Goal: Task Accomplishment & Management: Complete application form

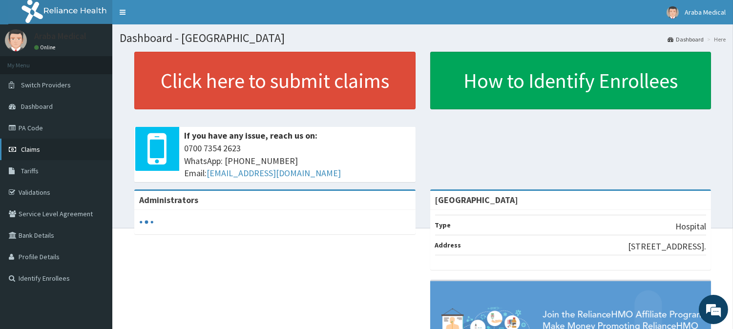
click at [43, 149] on link "Claims" at bounding box center [56, 149] width 112 height 21
click at [43, 193] on link "Validations" at bounding box center [56, 192] width 112 height 21
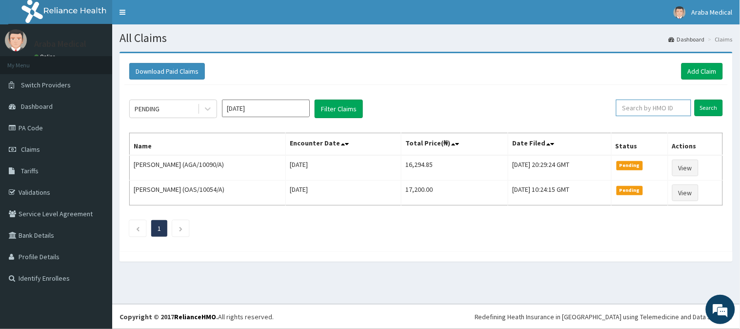
click at [675, 106] on input "text" at bounding box center [653, 108] width 75 height 17
paste input "GCS/10023/C"
type input "GCS/10023/C"
click at [704, 109] on input "Search" at bounding box center [709, 108] width 28 height 17
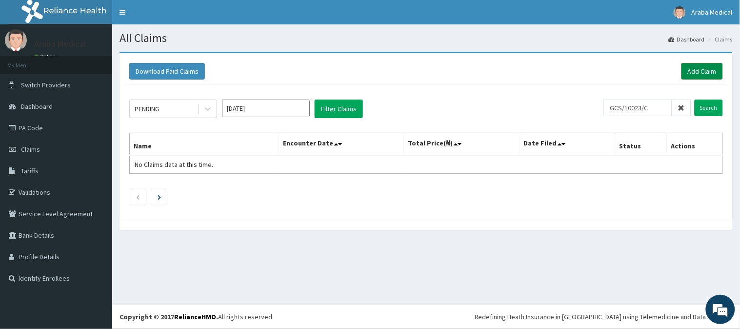
click at [713, 74] on link "Add Claim" at bounding box center [702, 71] width 41 height 17
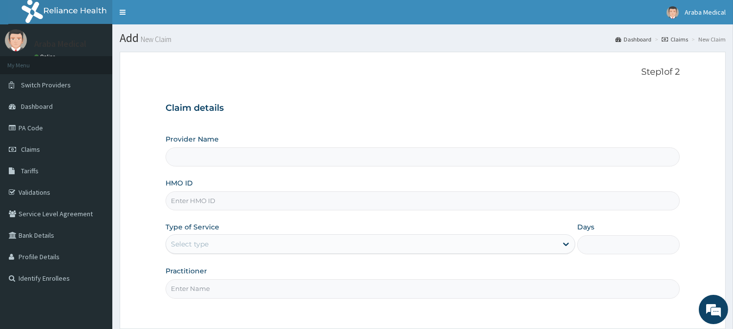
click at [224, 207] on input "HMO ID" at bounding box center [422, 200] width 514 height 19
paste input "GCS/10023/C"
type input "GCS/10023/C"
type input "[GEOGRAPHIC_DATA]"
type input "GCS/10023/C"
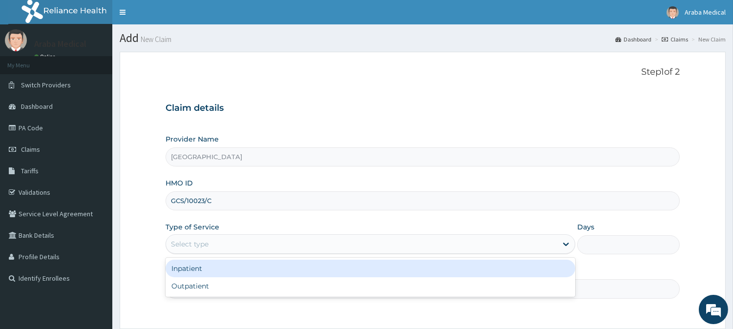
click at [255, 246] on div "Select type" at bounding box center [361, 244] width 391 height 16
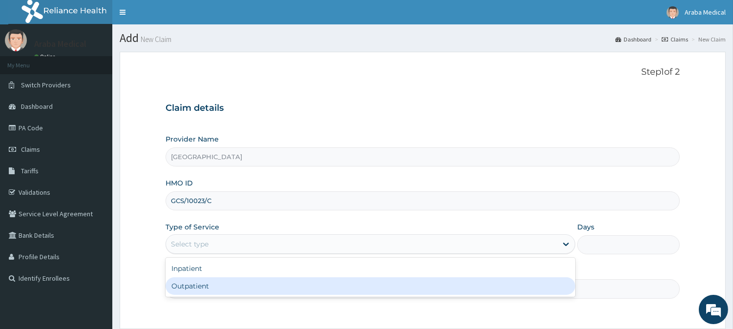
click at [255, 286] on div "Outpatient" at bounding box center [369, 286] width 409 height 18
type input "1"
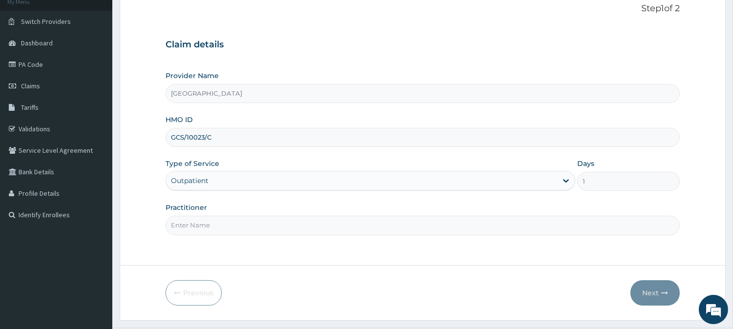
scroll to position [87, 0]
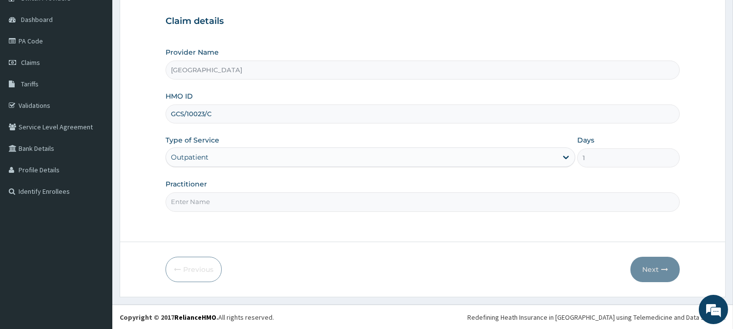
click at [410, 207] on input "Practitioner" at bounding box center [422, 201] width 514 height 19
type input "DR AJET"
click at [653, 272] on button "Next" at bounding box center [654, 269] width 49 height 25
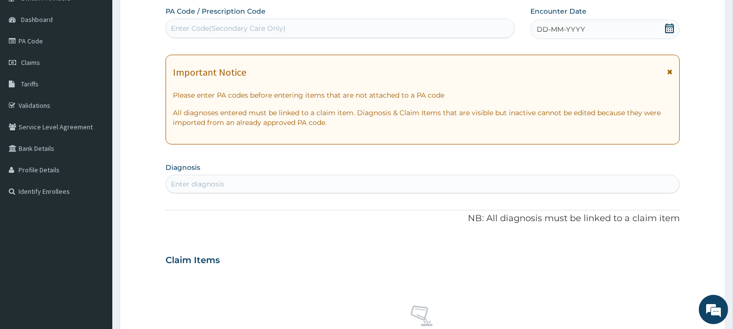
click at [396, 33] on div "Enter Code(Secondary Care Only)" at bounding box center [340, 28] width 348 height 16
type input "PA/A7D53C"
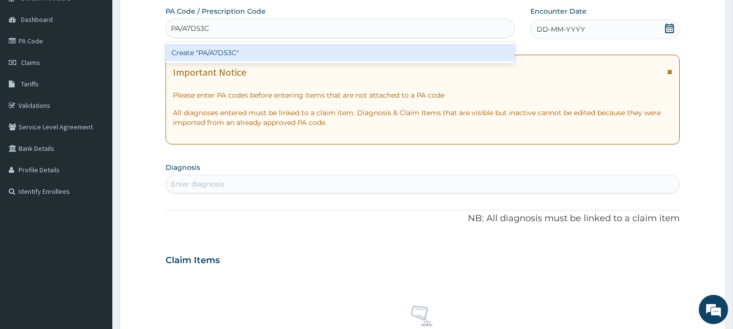
click at [397, 51] on div "Create "PA/A7D53C"" at bounding box center [339, 53] width 349 height 18
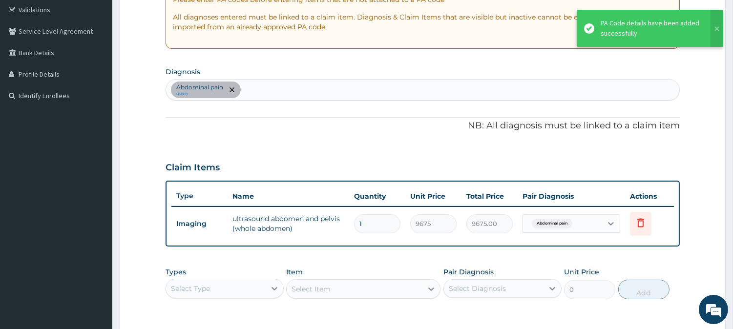
scroll to position [184, 0]
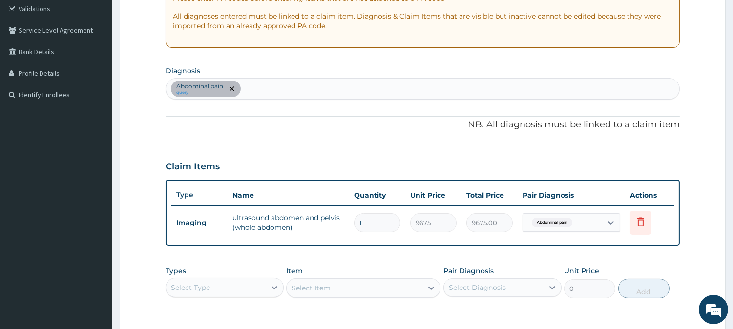
click at [356, 103] on div "PA Code / Prescription Code PA/A7D53C Encounter Date 13-09-2025 Important Notic…" at bounding box center [422, 141] width 514 height 462
click at [353, 95] on div "Abdominal pain query" at bounding box center [422, 89] width 513 height 20
type input "MALAR"
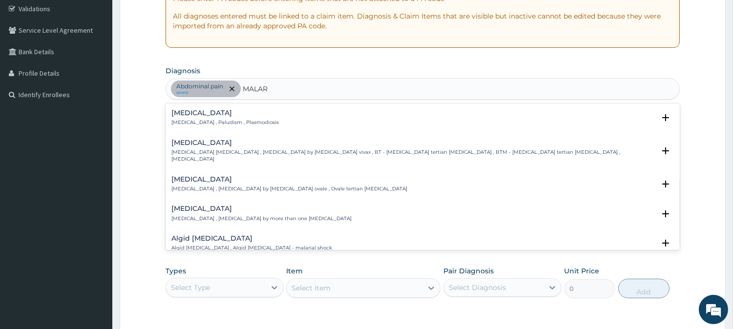
click at [195, 116] on h4 "Malaria" at bounding box center [224, 112] width 107 height 7
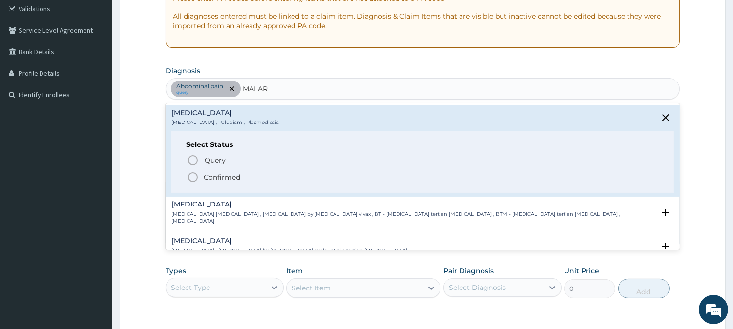
click at [192, 181] on icon "status option filled" at bounding box center [193, 177] width 12 height 12
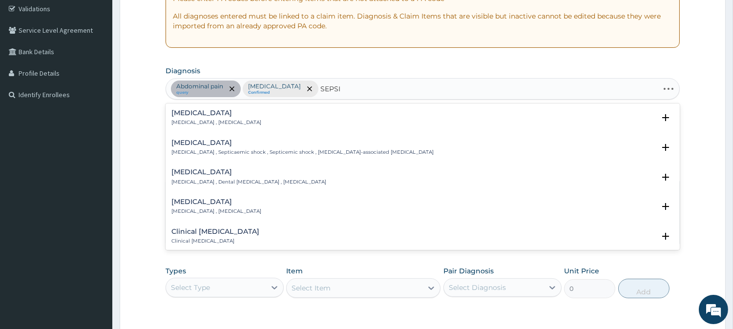
type input "SEPSIS"
click at [188, 121] on p "Systemic infection , Sepsis" at bounding box center [216, 122] width 90 height 7
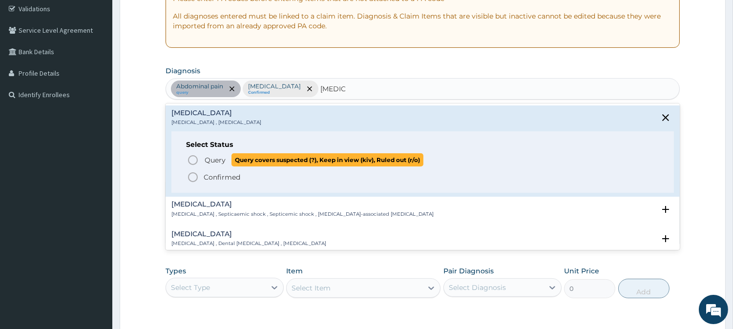
click at [189, 158] on circle "status option query" at bounding box center [192, 160] width 9 height 9
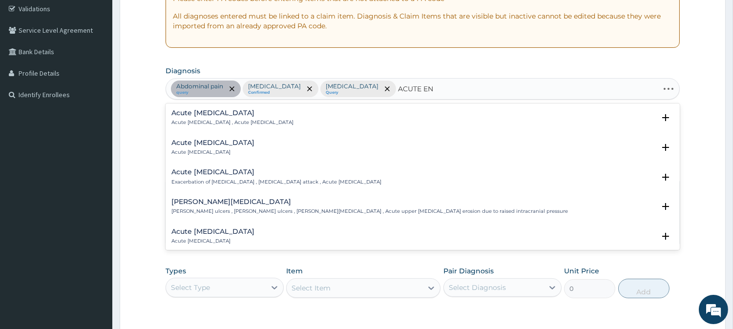
type input "ACUTE ENT"
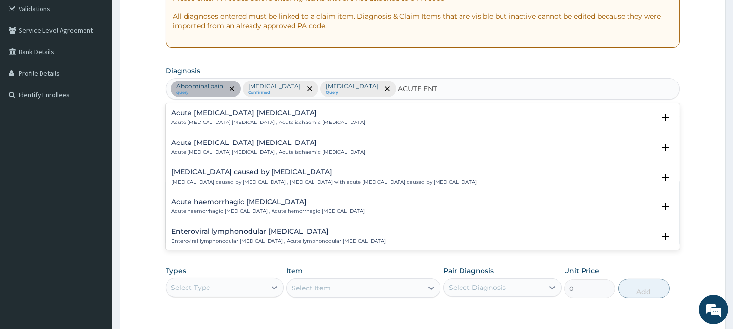
click at [248, 109] on h4 "Acute ischemic enteritis" at bounding box center [268, 112] width 194 height 7
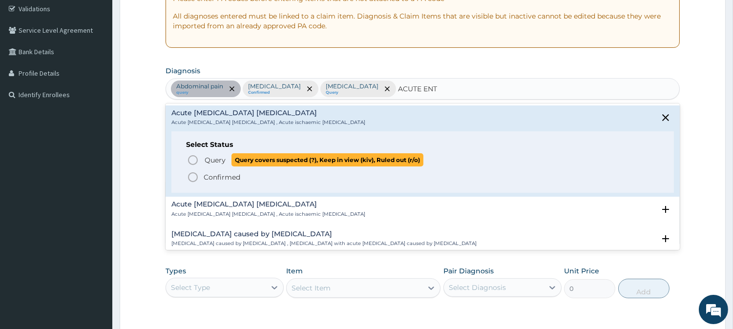
click at [192, 160] on icon "status option query" at bounding box center [193, 160] width 12 height 12
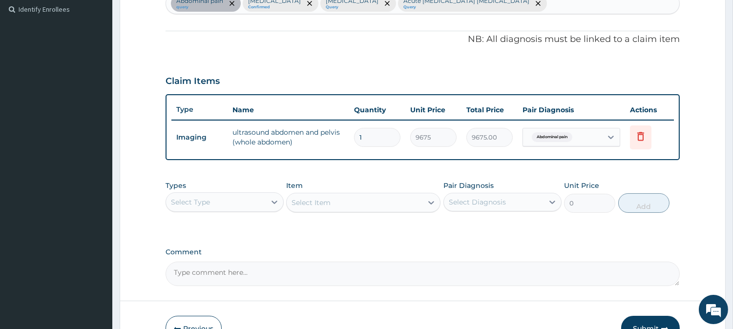
scroll to position [280, 0]
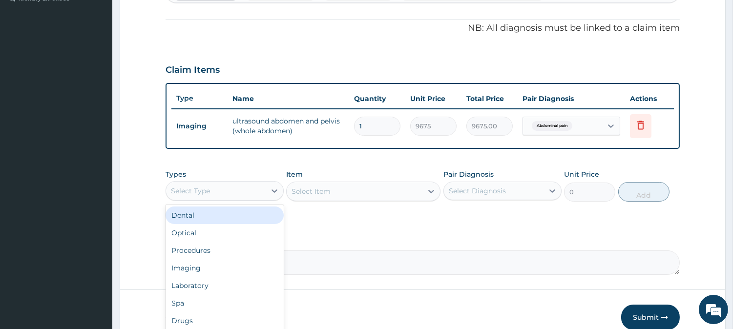
click at [261, 186] on div "Select Type" at bounding box center [216, 191] width 100 height 16
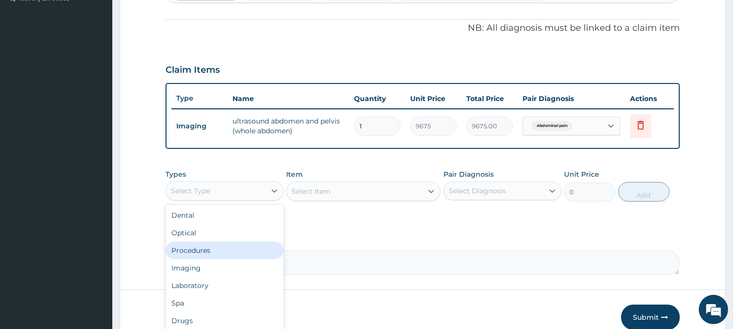
click at [226, 247] on div "Procedures" at bounding box center [224, 251] width 118 height 18
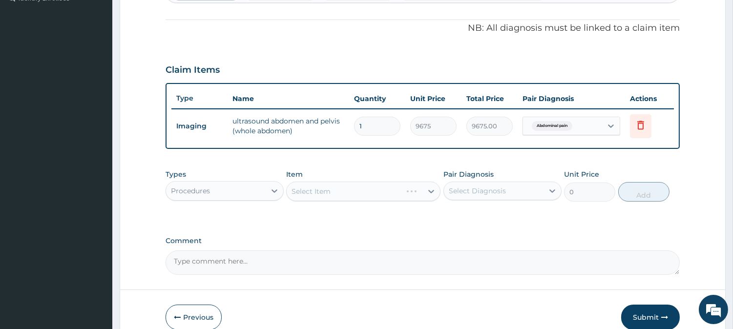
click at [484, 194] on div "Select Diagnosis" at bounding box center [494, 191] width 100 height 16
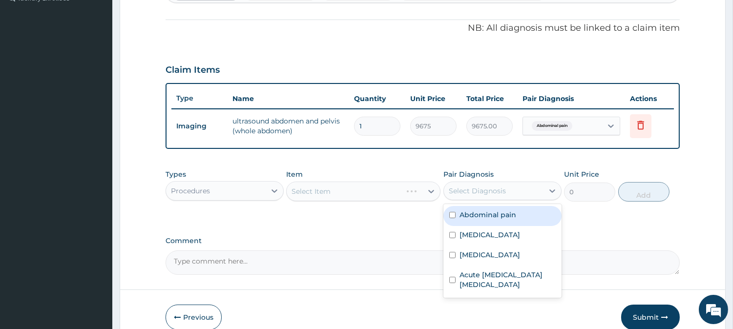
click at [484, 212] on label "Abdominal pain" at bounding box center [487, 215] width 57 height 10
checkbox input "true"
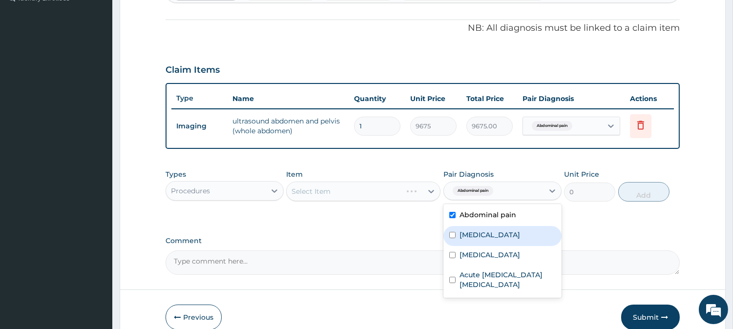
click at [484, 227] on div "Malaria" at bounding box center [502, 236] width 118 height 20
checkbox input "true"
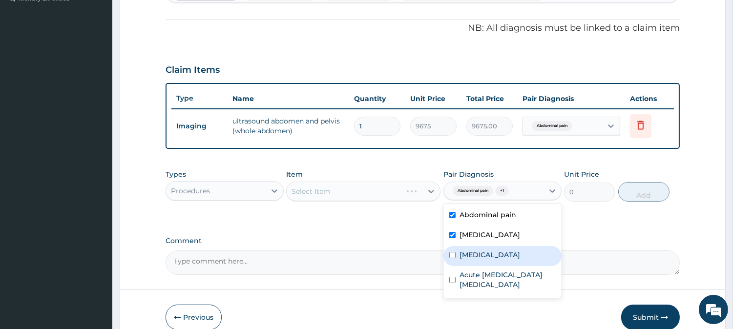
click at [481, 247] on div "Sepsis" at bounding box center [502, 256] width 118 height 20
checkbox input "true"
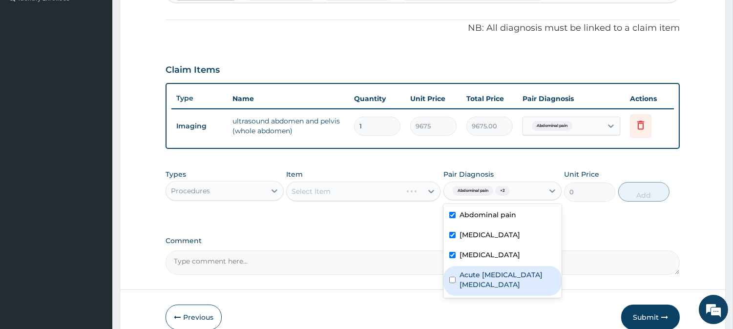
click at [490, 274] on label "Acute ischemic enteritis" at bounding box center [507, 280] width 96 height 20
checkbox input "true"
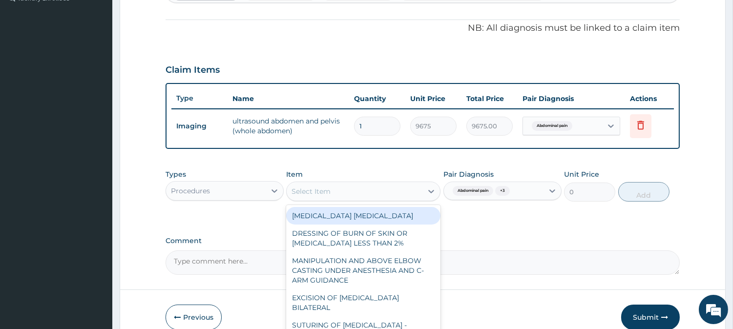
click at [342, 196] on div "Select Item" at bounding box center [354, 192] width 136 height 16
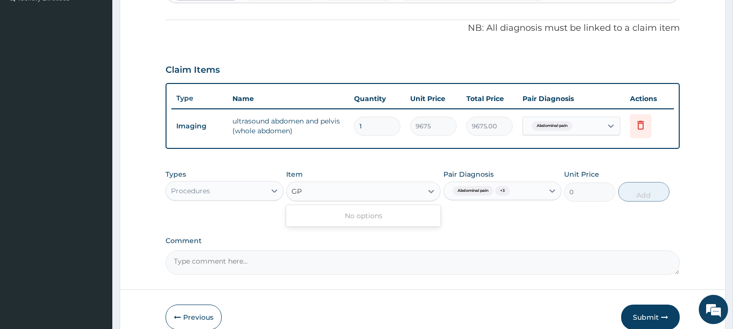
type input "G"
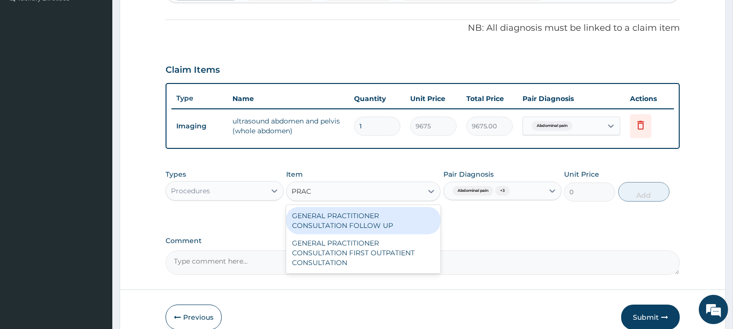
type input "PRACT"
click at [347, 213] on div "GENERAL PRACTITIONER CONSULTATION FOLLOW UP" at bounding box center [363, 220] width 154 height 27
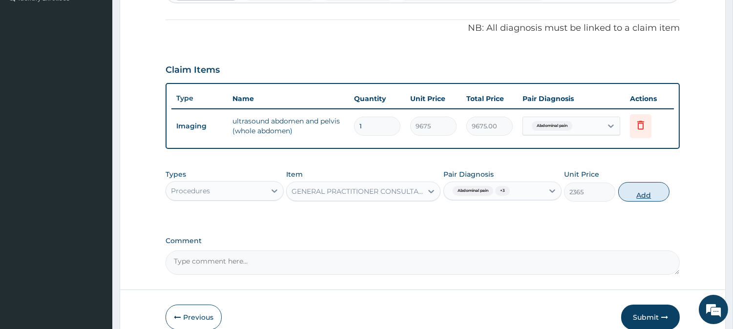
click at [640, 191] on button "Add" at bounding box center [643, 192] width 51 height 20
type input "0"
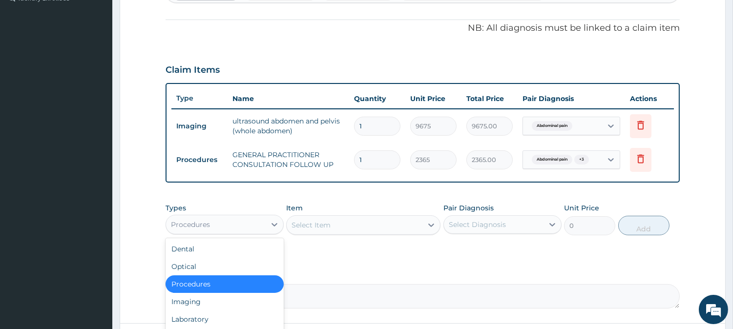
click at [252, 225] on div "Procedures" at bounding box center [216, 225] width 100 height 16
click at [222, 311] on div "Laboratory" at bounding box center [224, 319] width 118 height 18
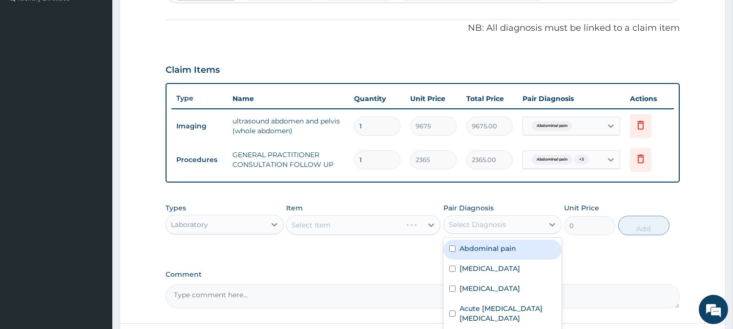
click at [522, 221] on div "Select Diagnosis" at bounding box center [494, 225] width 100 height 16
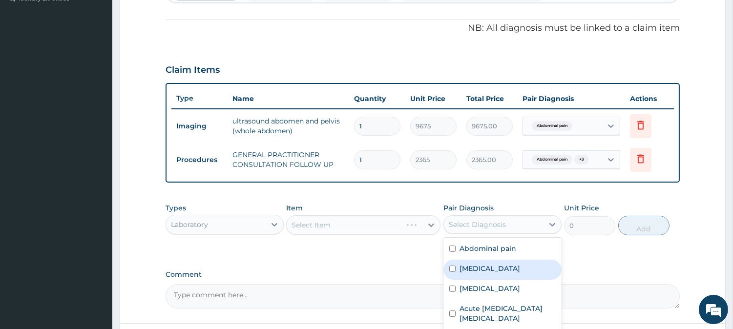
click at [497, 272] on div "Malaria" at bounding box center [502, 270] width 118 height 20
checkbox input "true"
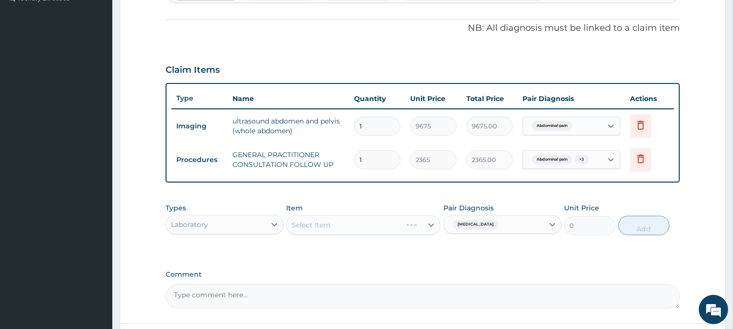
click at [384, 230] on div "Select Item" at bounding box center [363, 225] width 154 height 20
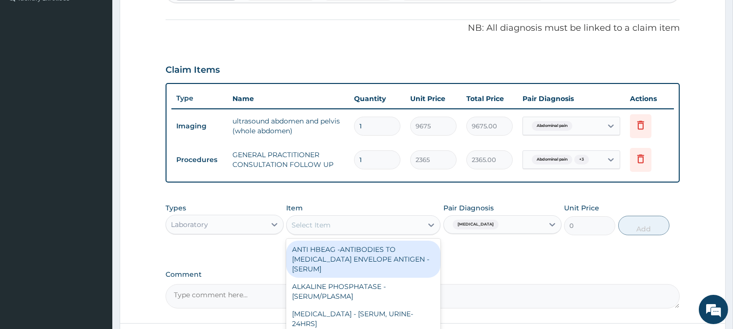
click at [384, 229] on div "Select Item" at bounding box center [354, 225] width 136 height 16
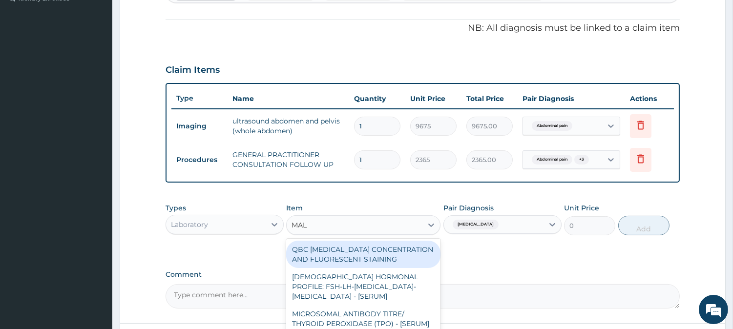
type input "MALA"
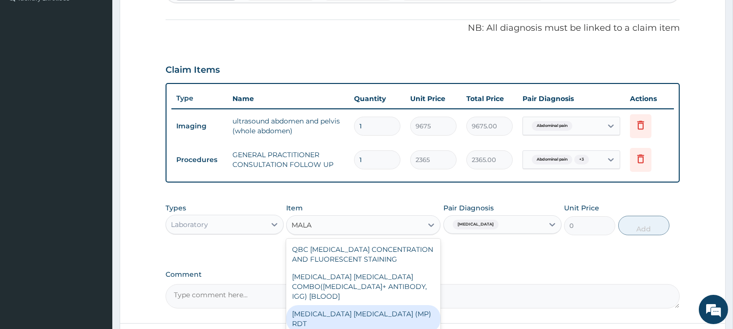
click at [365, 305] on div "MALARIA PARASITE (MP) RDT" at bounding box center [363, 318] width 154 height 27
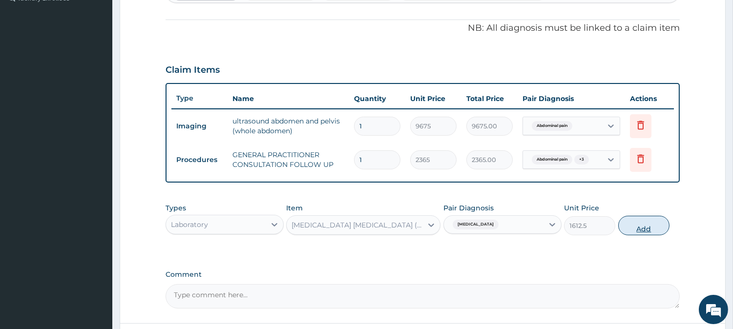
click at [632, 228] on button "Add" at bounding box center [643, 226] width 51 height 20
type input "0"
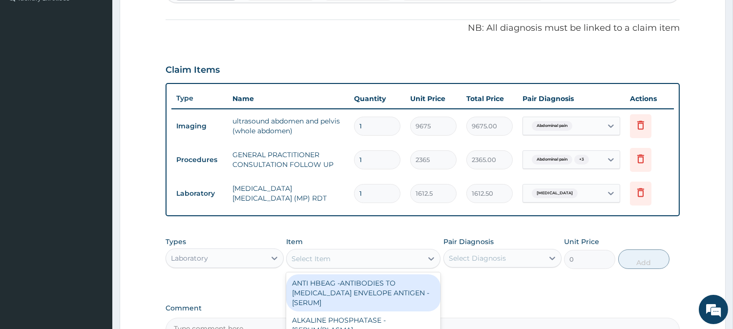
click at [368, 256] on div "Select Item" at bounding box center [354, 259] width 136 height 16
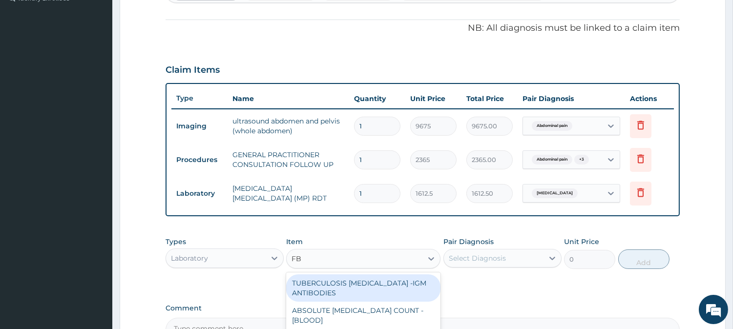
type input "FBC"
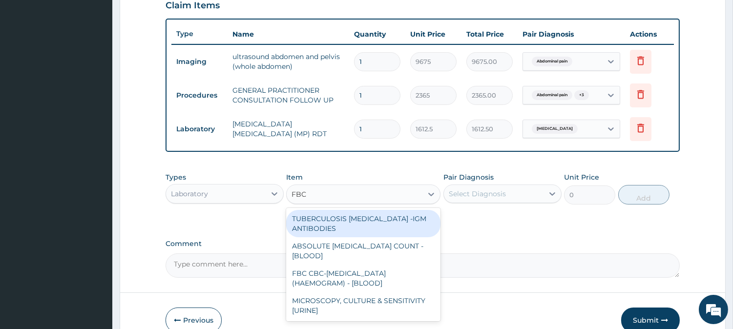
scroll to position [374, 0]
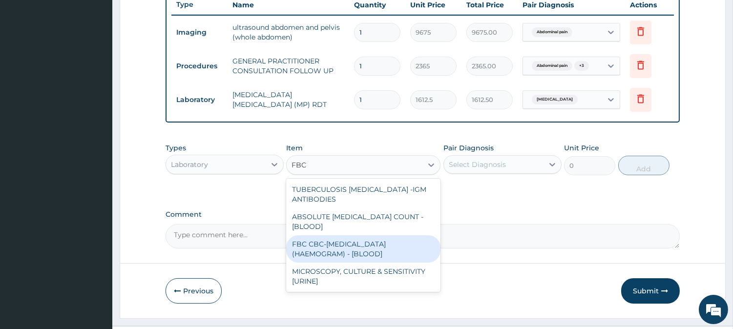
click at [373, 247] on div "FBC CBC-COMPLETE BLOOD COUNT (HAEMOGRAM) - [BLOOD]" at bounding box center [363, 248] width 154 height 27
type input "4300"
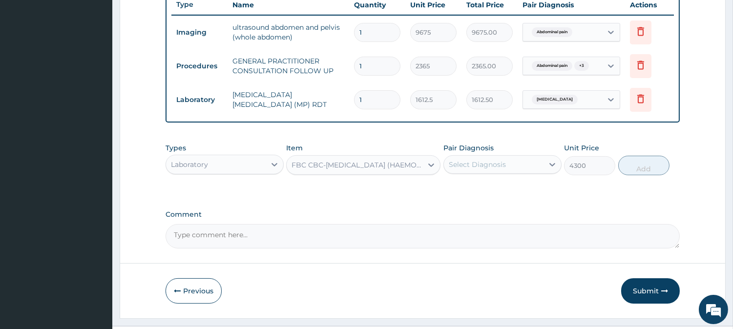
click at [518, 167] on div "Select Diagnosis" at bounding box center [494, 165] width 100 height 16
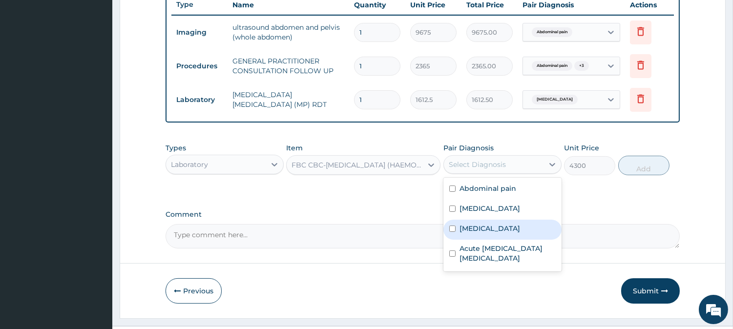
click at [496, 227] on div "Sepsis" at bounding box center [502, 230] width 118 height 20
checkbox input "true"
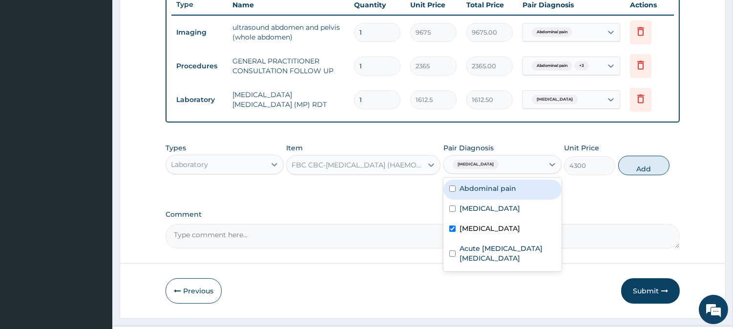
click at [505, 182] on div "Abdominal pain" at bounding box center [502, 190] width 118 height 20
checkbox input "true"
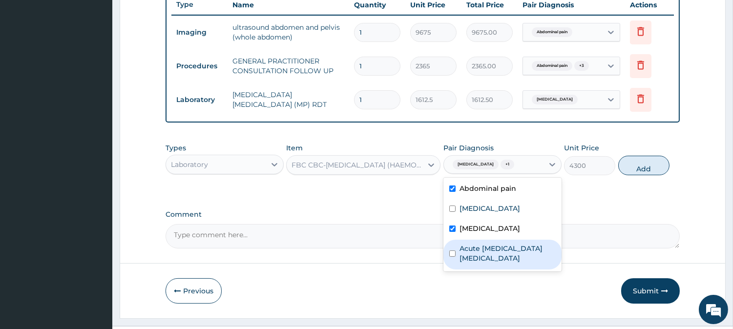
click at [520, 246] on label "Acute ischemic enteritis" at bounding box center [507, 254] width 96 height 20
checkbox input "true"
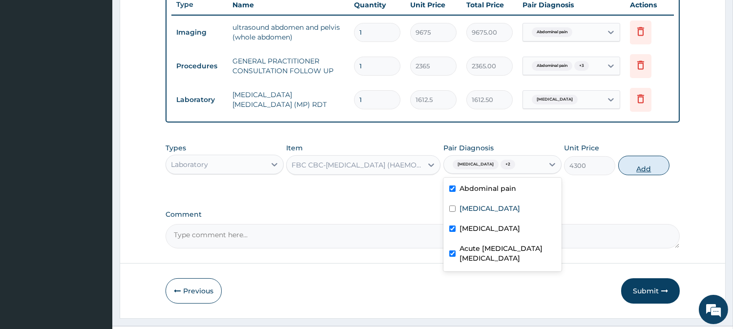
click at [647, 163] on button "Add" at bounding box center [643, 166] width 51 height 20
type input "0"
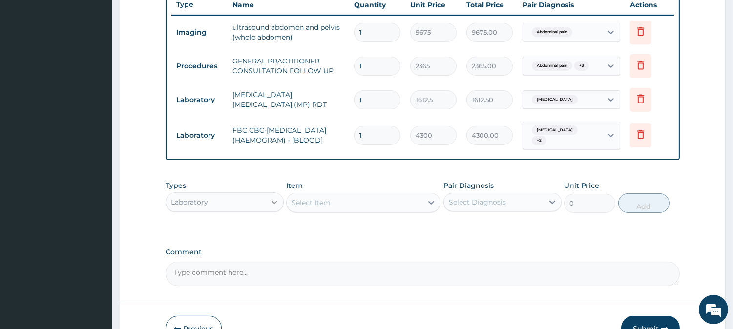
click at [271, 197] on icon at bounding box center [274, 202] width 10 height 10
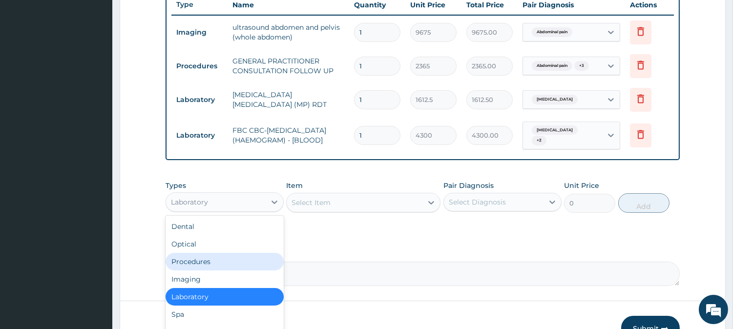
scroll to position [33, 0]
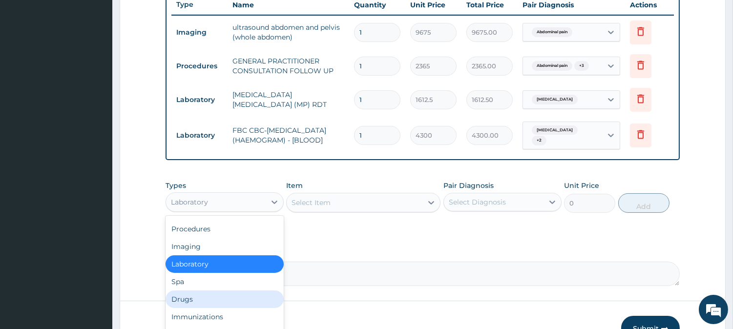
click at [230, 299] on div "Drugs" at bounding box center [224, 299] width 118 height 18
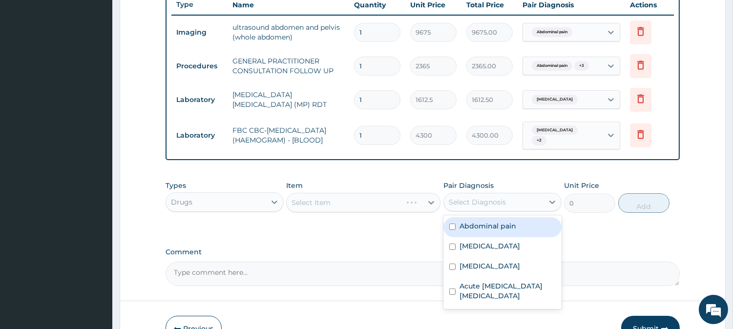
click at [489, 211] on div "Select Diagnosis" at bounding box center [502, 202] width 118 height 19
click at [487, 234] on div "Abdominal pain" at bounding box center [502, 227] width 118 height 20
checkbox input "true"
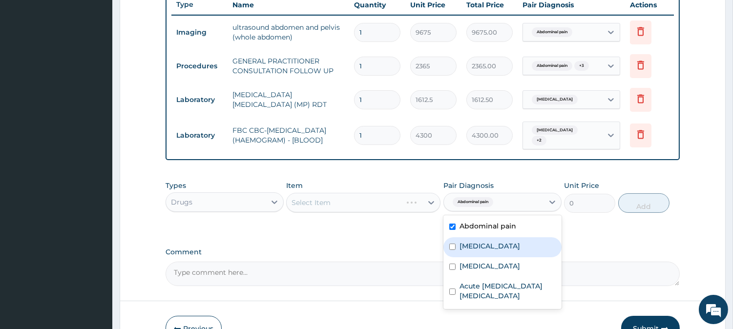
click at [484, 251] on label "Malaria" at bounding box center [489, 246] width 61 height 10
checkbox input "true"
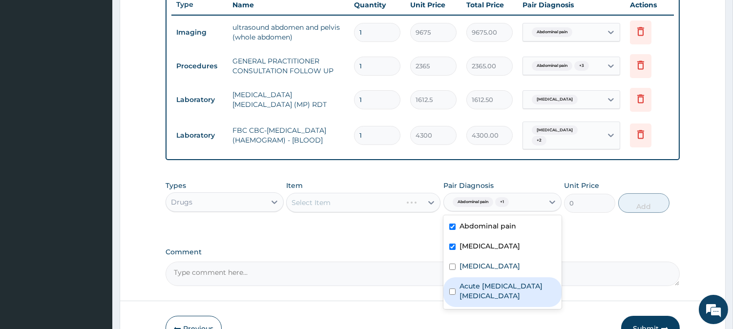
click at [482, 281] on div "Acute ischemic enteritis" at bounding box center [502, 292] width 118 height 30
checkbox input "true"
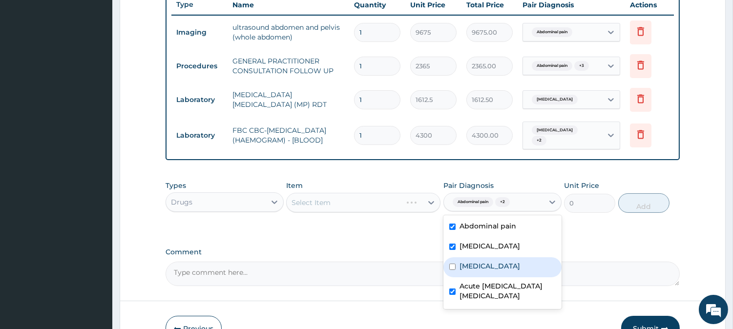
click at [476, 274] on div "Sepsis" at bounding box center [502, 267] width 118 height 20
checkbox input "true"
click at [373, 208] on div "Select Item" at bounding box center [354, 203] width 136 height 16
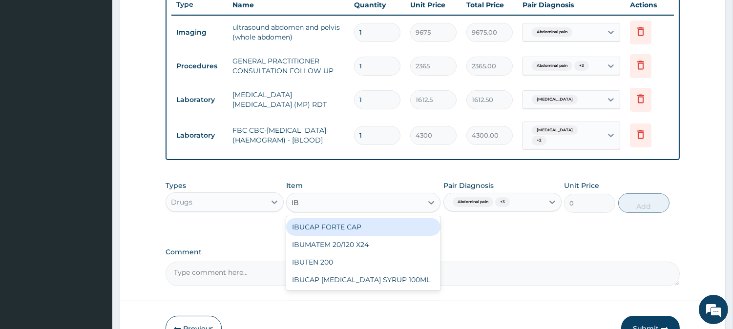
type input "I"
type input "EMPRO"
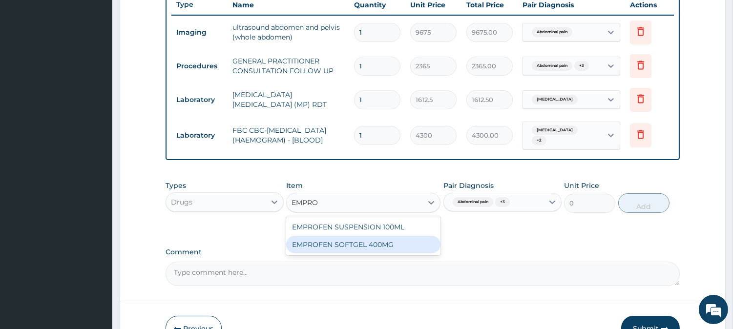
click at [381, 249] on div "EMPROFEN SOFTGEL 400MG" at bounding box center [363, 245] width 154 height 18
type input "118.25"
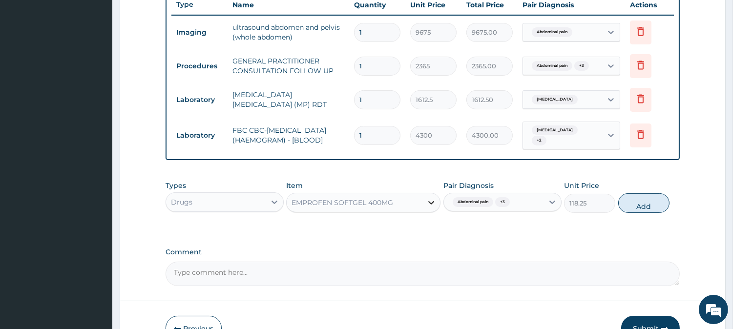
click at [427, 205] on icon at bounding box center [431, 203] width 10 height 10
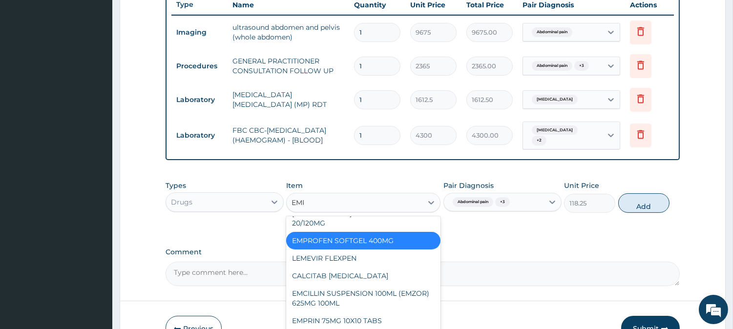
scroll to position [0, 0]
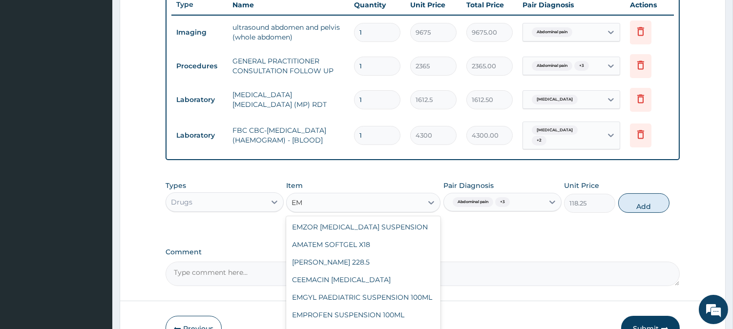
type input "E"
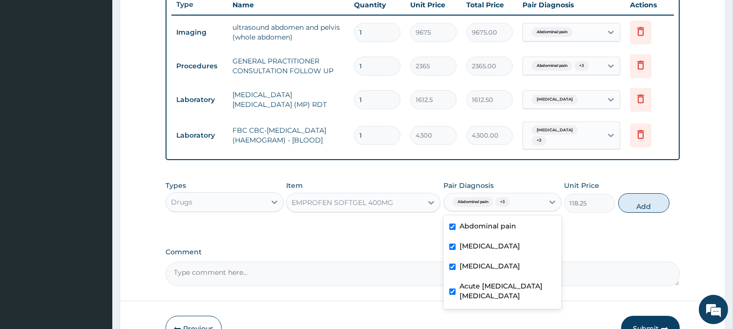
click at [516, 206] on div "Abdominal pain + 3" at bounding box center [494, 202] width 100 height 17
click at [633, 203] on button "Add" at bounding box center [643, 203] width 51 height 20
type input "0"
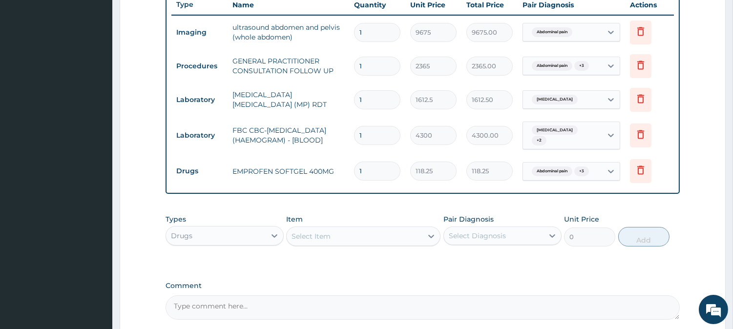
type input "15"
type input "1773.75"
type input "15"
click at [293, 240] on div "Select Item" at bounding box center [310, 236] width 39 height 10
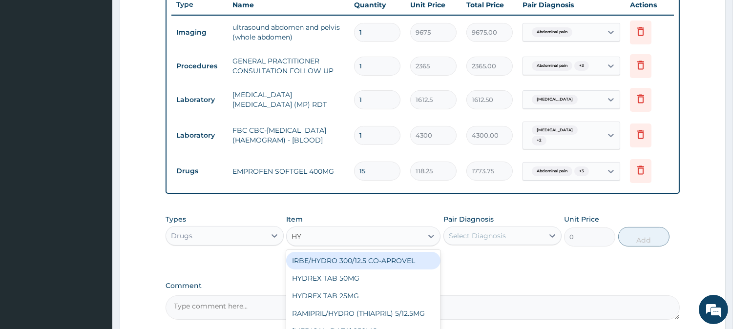
type input "H"
type input "BUSC"
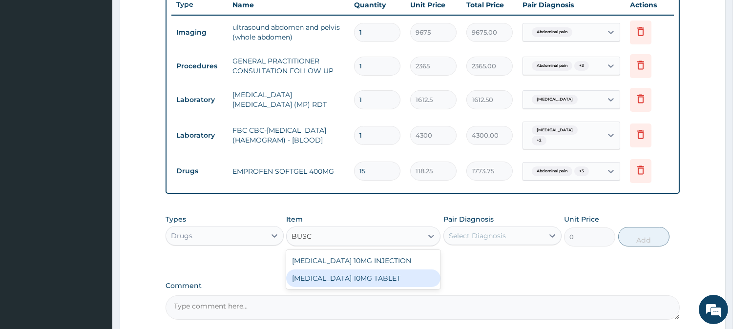
click at [339, 282] on div "BUSCOPAN 10MG TABLET" at bounding box center [363, 278] width 154 height 18
type input "41.38750076293945"
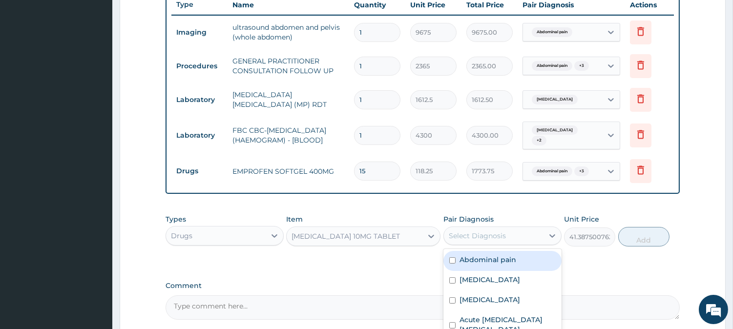
click at [490, 241] on div "Select Diagnosis" at bounding box center [477, 236] width 57 height 10
click at [490, 265] on label "Abdominal pain" at bounding box center [487, 260] width 57 height 10
checkbox input "true"
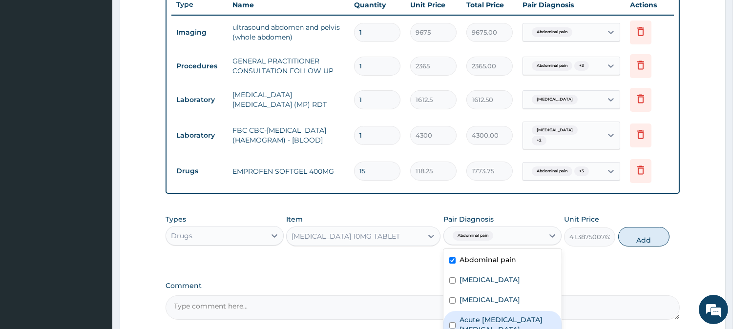
click at [501, 318] on label "Acute ischemic enteritis" at bounding box center [507, 325] width 96 height 20
checkbox input "true"
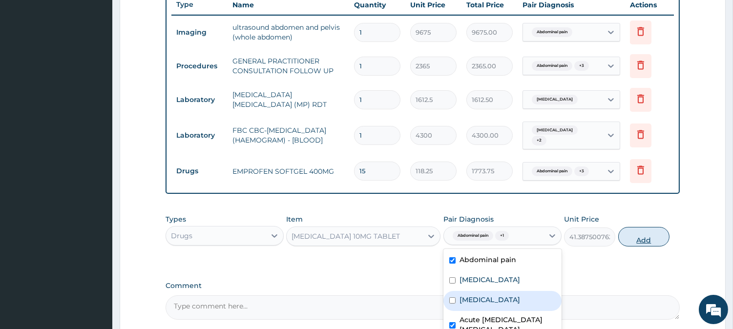
click at [647, 230] on button "Add" at bounding box center [643, 237] width 51 height 20
type input "0"
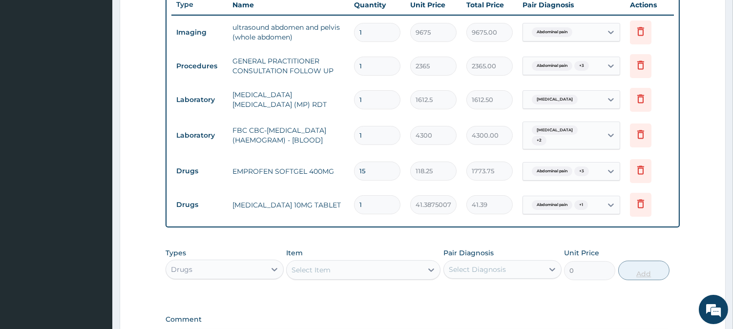
type input "0.00"
type input "4"
type input "165.55"
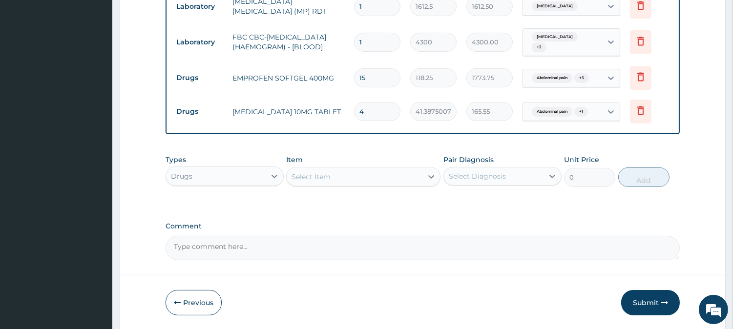
scroll to position [502, 0]
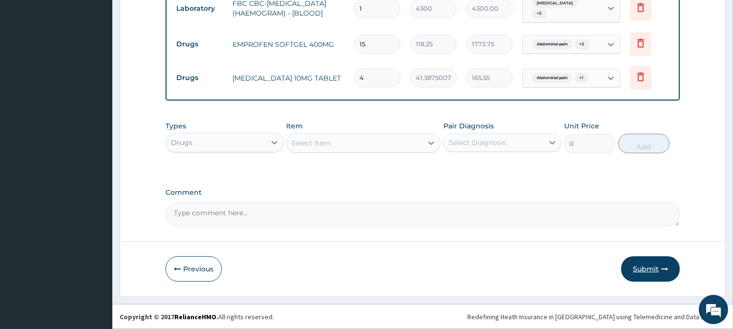
type input "4"
click at [640, 275] on button "Submit" at bounding box center [650, 268] width 59 height 25
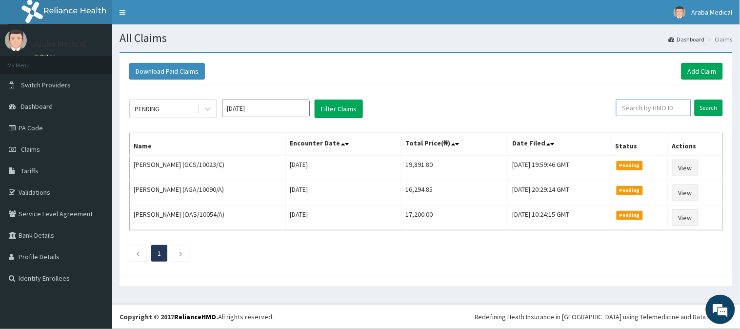
click at [661, 114] on input "text" at bounding box center [653, 108] width 75 height 17
paste input "CHL/11101/A"
type input "CHL/11101/A"
click at [715, 106] on input "Search" at bounding box center [709, 108] width 28 height 17
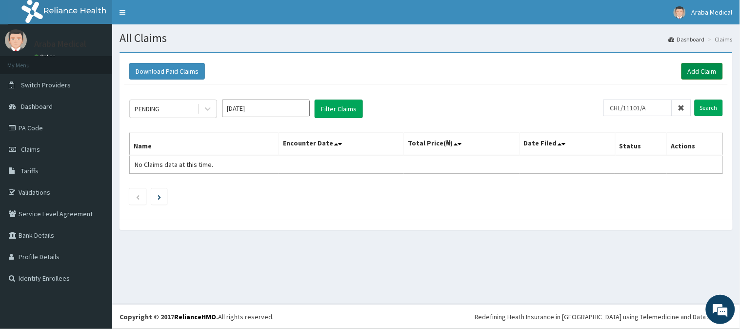
click at [701, 71] on link "Add Claim" at bounding box center [702, 71] width 41 height 17
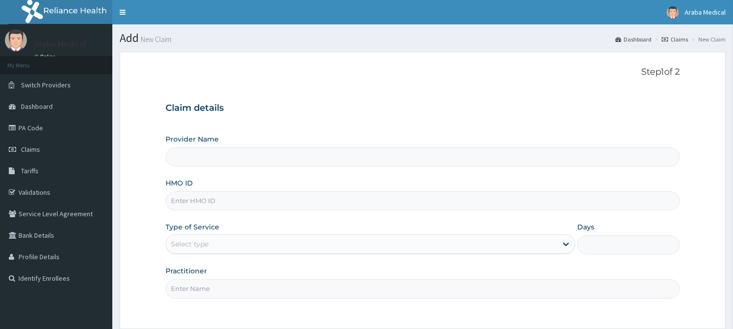
click at [216, 201] on input "HMO ID" at bounding box center [422, 200] width 514 height 19
paste input "CHL/11101/A"
type input "CHL/11101/A"
type input "Araba Medical Centre"
type input "CHL/11101/A"
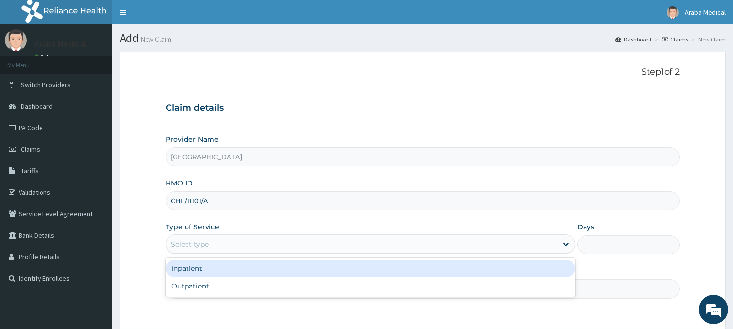
click at [340, 249] on div "Select type" at bounding box center [361, 244] width 391 height 16
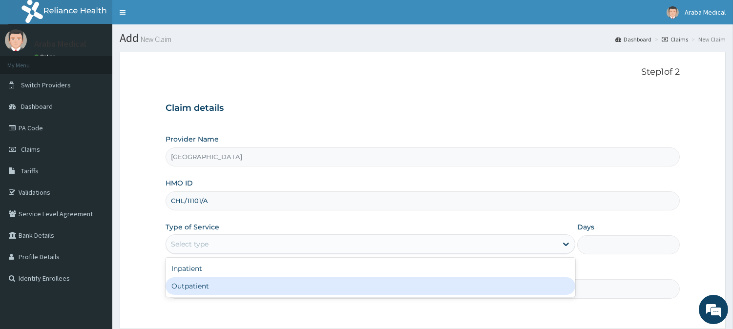
click at [332, 284] on div "Outpatient" at bounding box center [369, 286] width 409 height 18
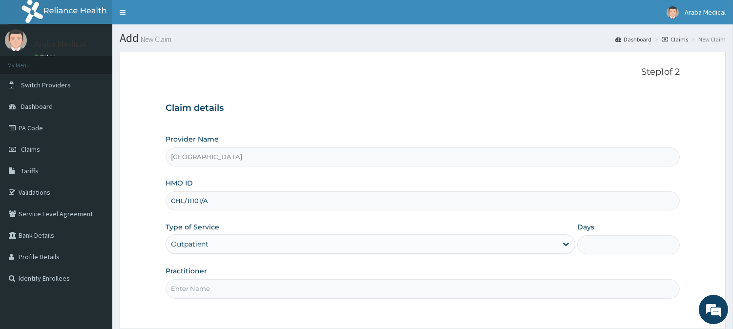
type input "1"
click at [494, 288] on input "Practitioner" at bounding box center [422, 288] width 514 height 19
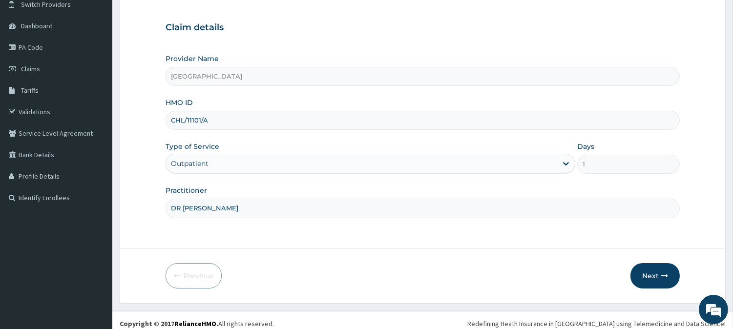
scroll to position [83, 0]
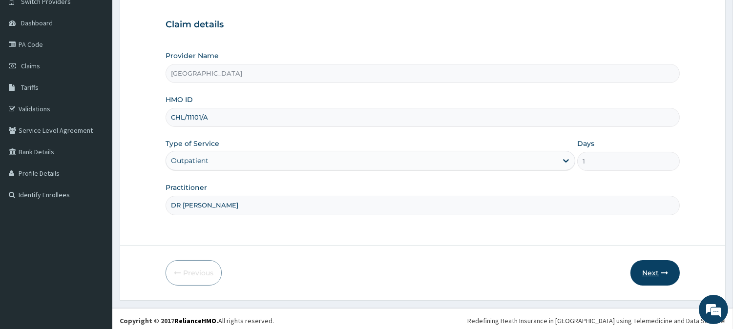
type input "DR BAMS"
click at [654, 277] on button "Next" at bounding box center [654, 272] width 49 height 25
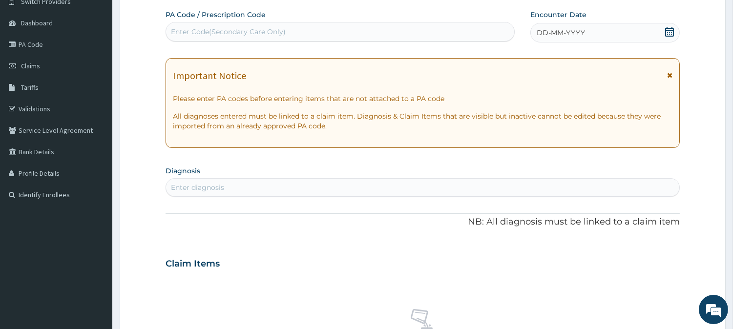
click at [669, 30] on icon at bounding box center [669, 32] width 9 height 10
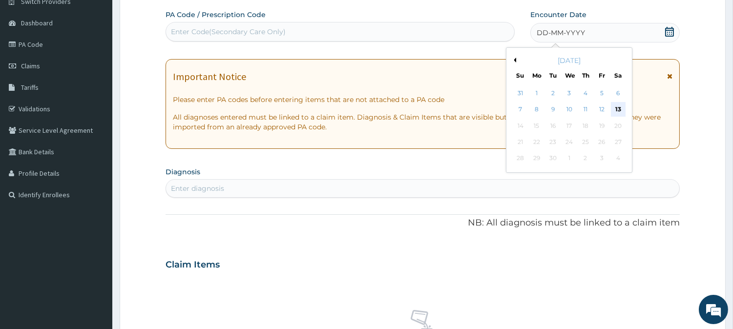
click at [618, 108] on div "13" at bounding box center [617, 109] width 15 height 15
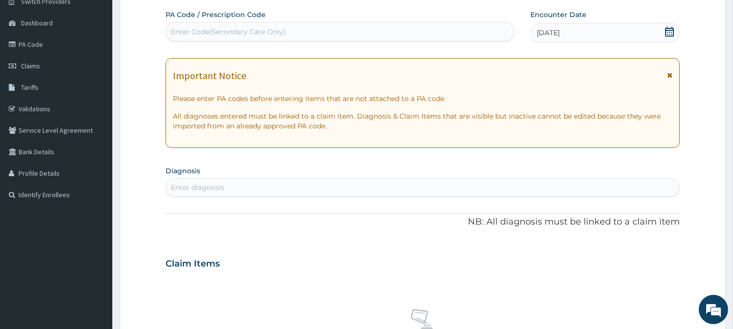
click at [290, 184] on div "Enter diagnosis" at bounding box center [422, 188] width 513 height 16
type input "MALAR"
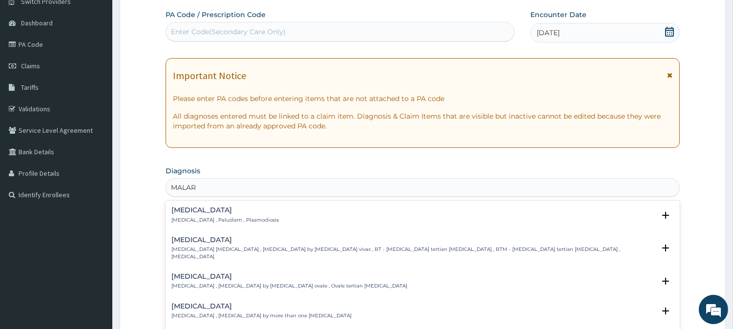
click at [195, 211] on h4 "Malaria" at bounding box center [224, 209] width 107 height 7
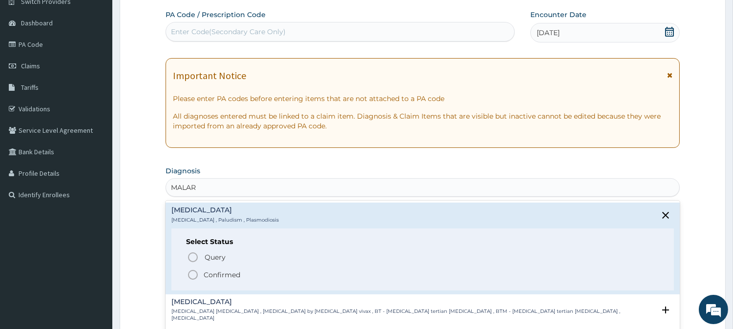
click at [195, 273] on icon "status option filled" at bounding box center [193, 275] width 12 height 12
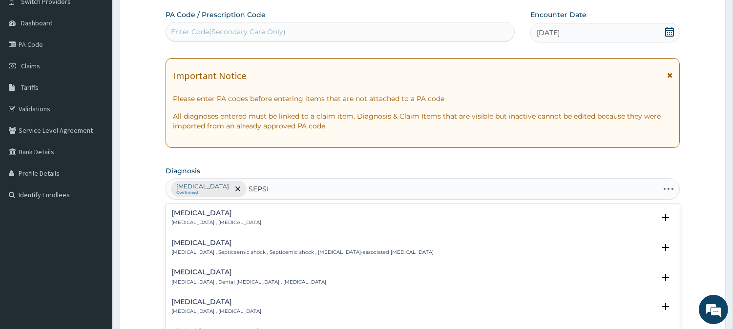
type input "SEPSIS"
click at [201, 205] on div "Sepsis Systemic infection , Sepsis Select Status Query Query covers suspected (…" at bounding box center [422, 277] width 514 height 146
click at [193, 213] on h4 "Sepsis" at bounding box center [216, 212] width 90 height 7
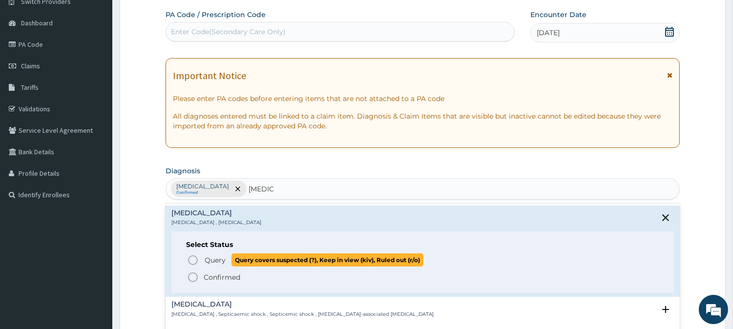
click at [192, 261] on icon "status option query" at bounding box center [193, 260] width 12 height 12
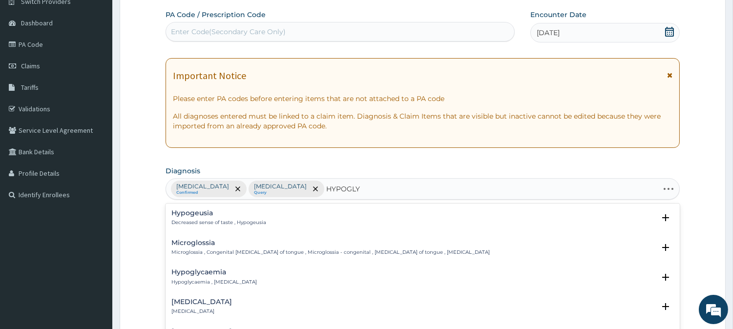
type input "HYPOGLYC"
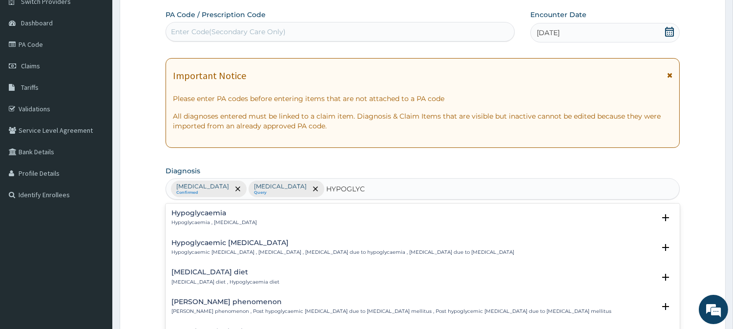
click at [196, 215] on h4 "Hypoglycaemia" at bounding box center [213, 212] width 85 height 7
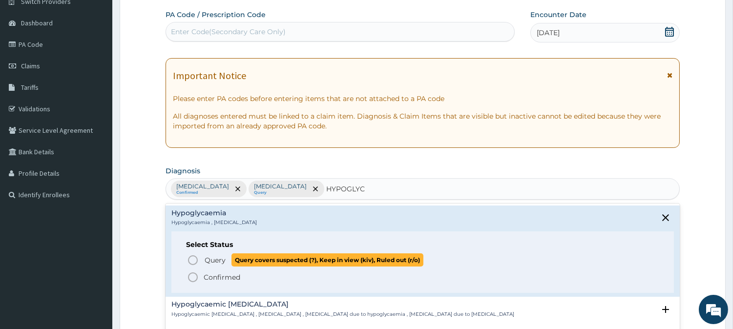
click at [194, 259] on icon "status option query" at bounding box center [193, 260] width 12 height 12
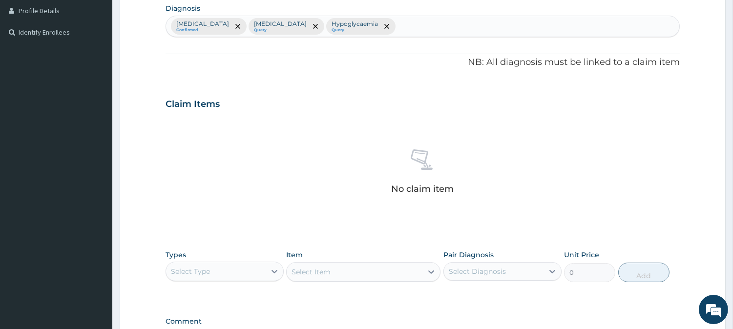
scroll to position [374, 0]
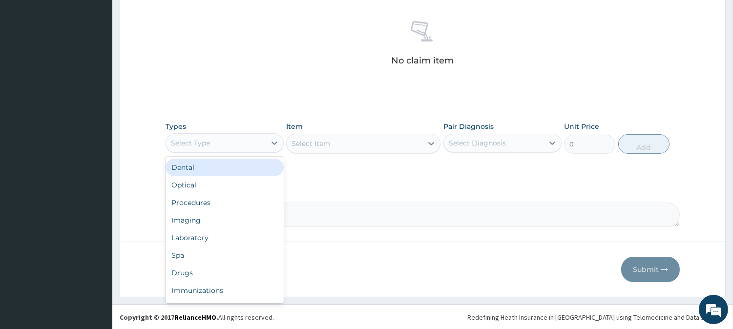
click at [259, 145] on div "Select Type" at bounding box center [216, 143] width 100 height 16
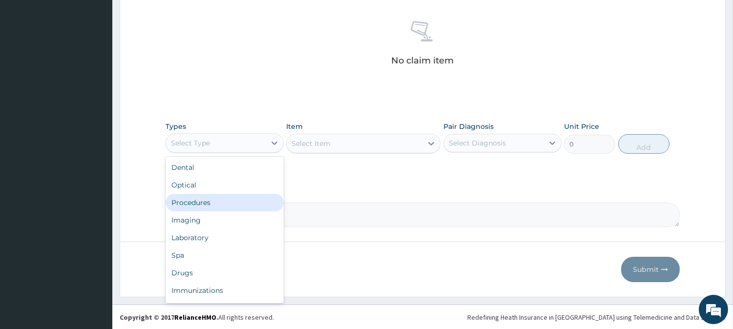
click at [209, 198] on div "Procedures" at bounding box center [224, 203] width 118 height 18
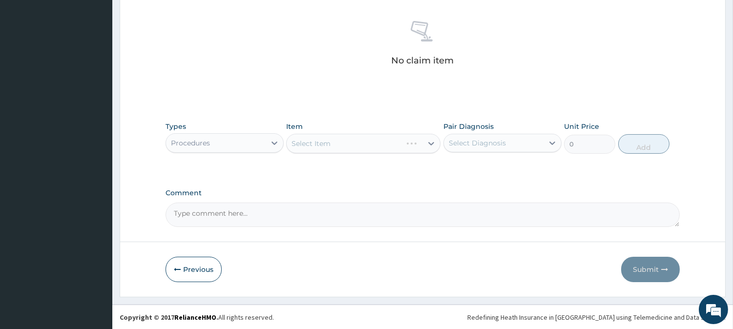
click at [508, 135] on div "Select Diagnosis" at bounding box center [494, 143] width 100 height 16
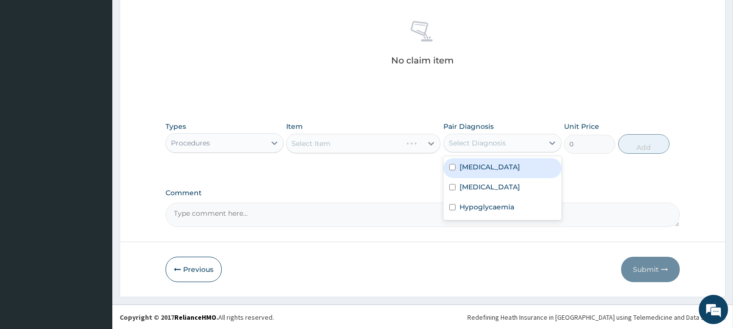
click at [504, 169] on div "Malaria" at bounding box center [502, 168] width 118 height 20
checkbox input "true"
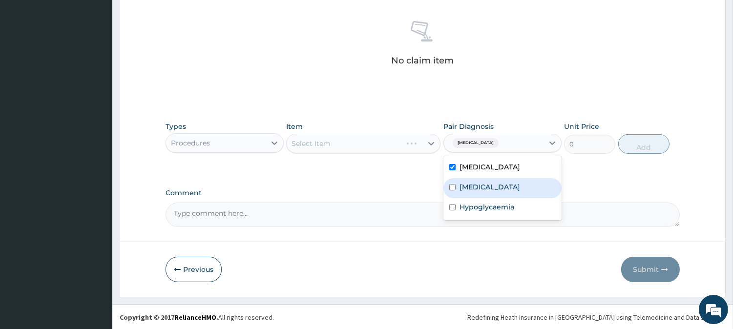
click at [472, 190] on label "Sepsis" at bounding box center [489, 187] width 61 height 10
checkbox input "true"
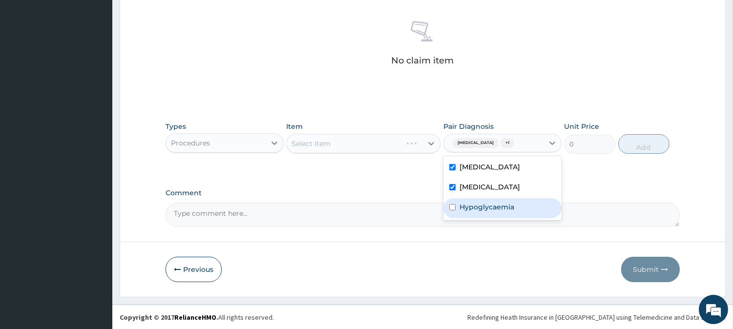
click at [477, 205] on label "Hypoglycaemia" at bounding box center [486, 207] width 55 height 10
checkbox input "true"
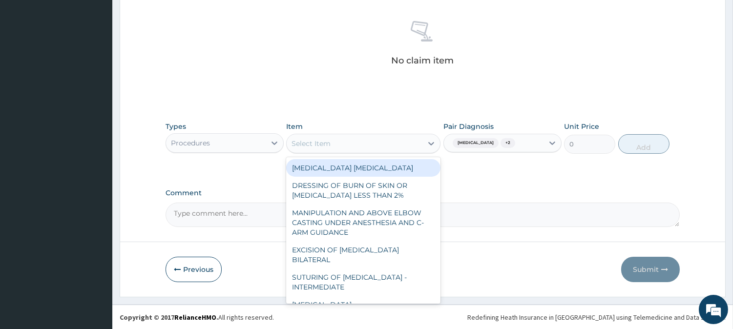
click at [303, 144] on div "Select Item" at bounding box center [310, 144] width 39 height 10
type input "G"
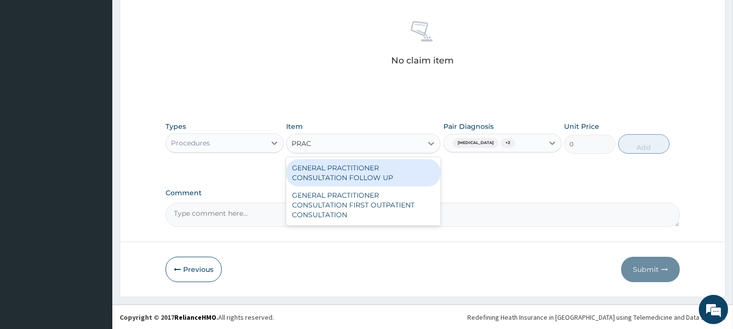
type input "PRACT"
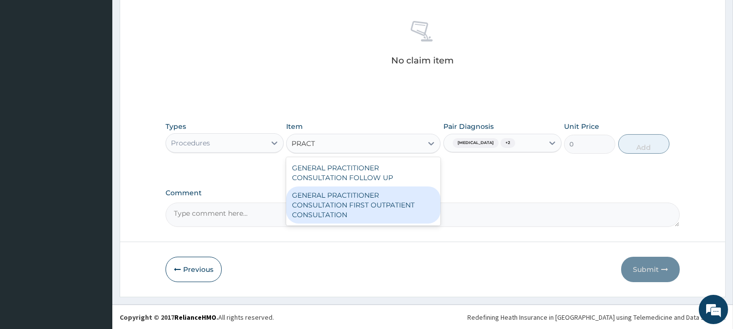
click at [369, 202] on div "GENERAL PRACTITIONER CONSULTATION FIRST OUTPATIENT CONSULTATION" at bounding box center [363, 204] width 154 height 37
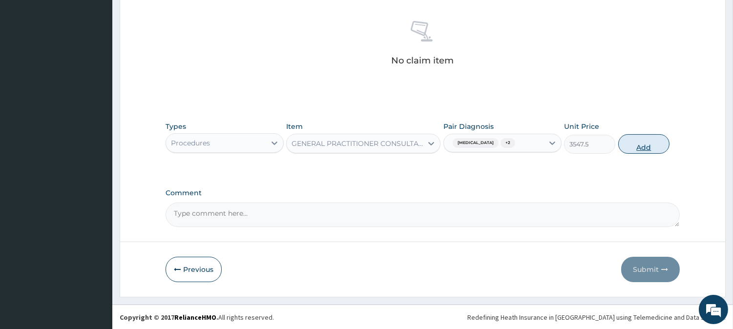
click at [644, 138] on button "Add" at bounding box center [643, 144] width 51 height 20
type input "0"
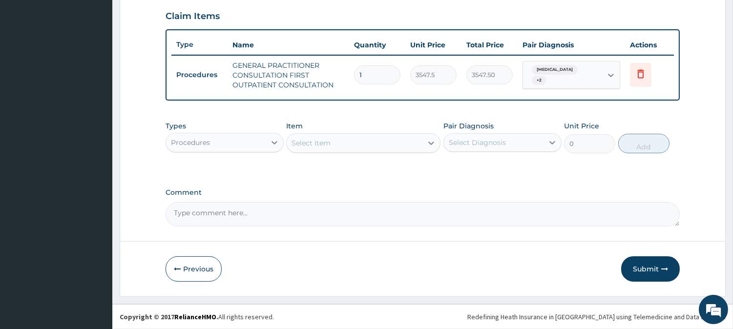
scroll to position [332, 0]
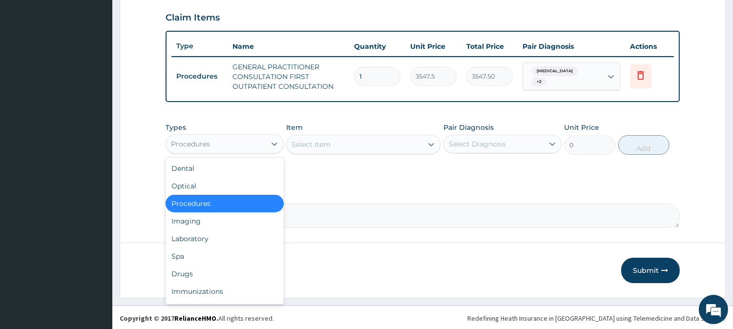
click at [265, 139] on div "Procedures" at bounding box center [216, 144] width 100 height 16
click at [232, 235] on div "Laboratory" at bounding box center [224, 239] width 118 height 18
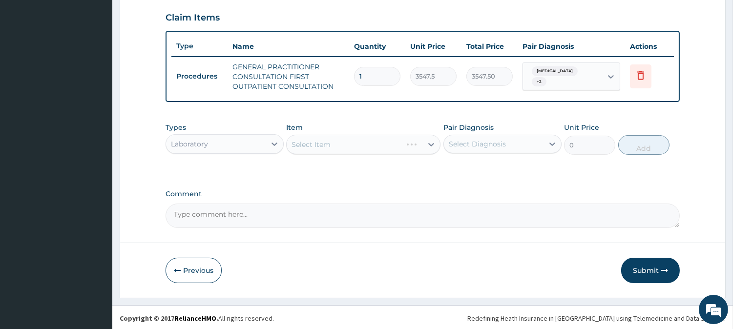
click at [487, 144] on div "Select Diagnosis" at bounding box center [477, 144] width 57 height 10
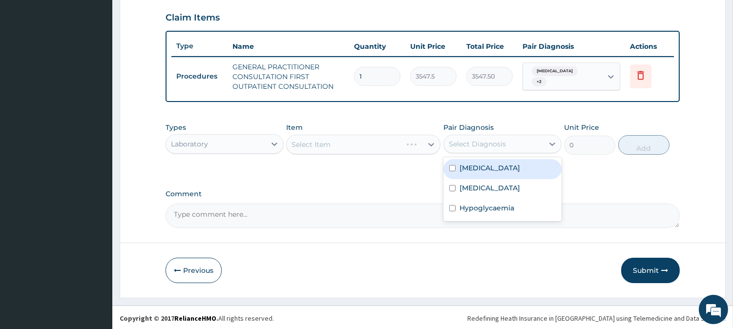
click at [487, 165] on div "Malaria" at bounding box center [502, 169] width 118 height 20
checkbox input "true"
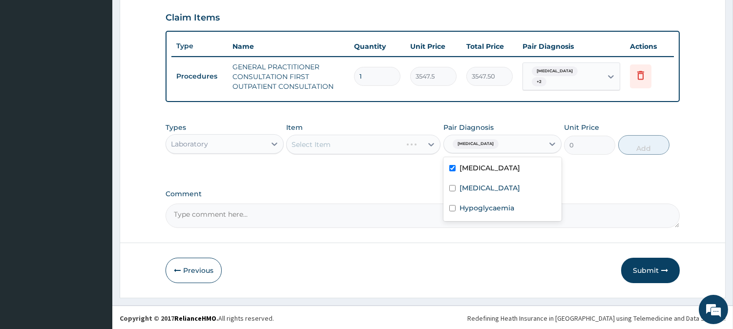
click at [367, 146] on div "Select Item" at bounding box center [363, 145] width 154 height 20
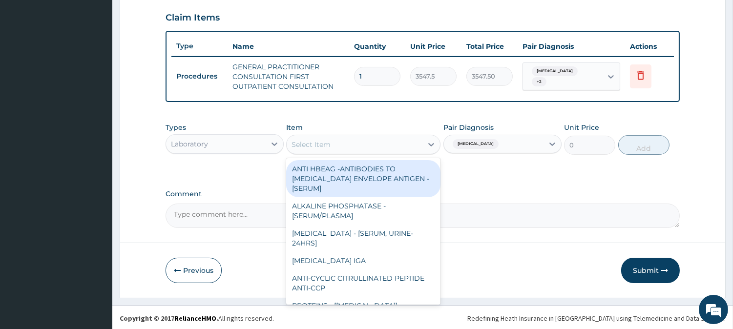
click at [367, 146] on div "Select Item" at bounding box center [354, 145] width 136 height 16
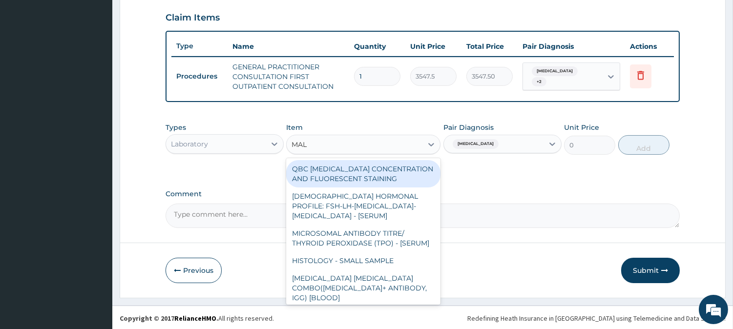
type input "MALA"
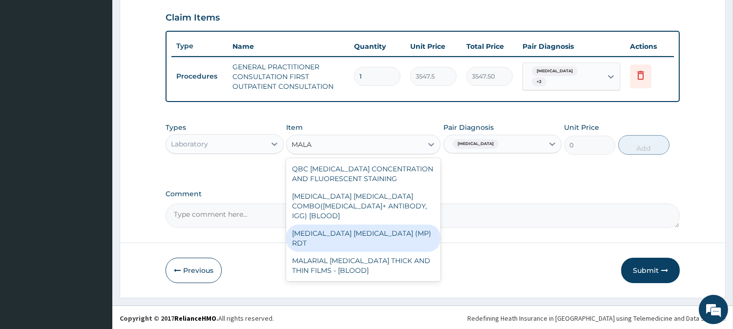
click at [371, 225] on div "MALARIA PARASITE (MP) RDT" at bounding box center [363, 238] width 154 height 27
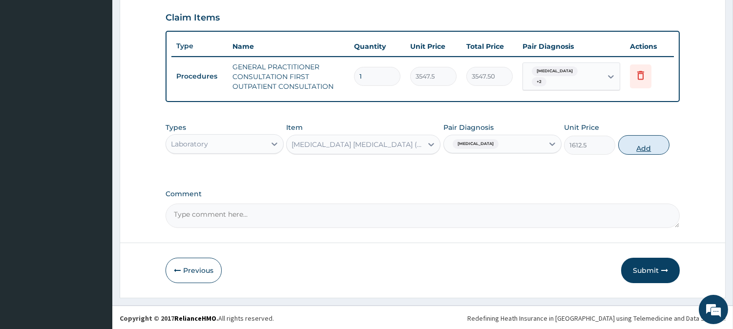
click at [652, 145] on button "Add" at bounding box center [643, 145] width 51 height 20
type input "0"
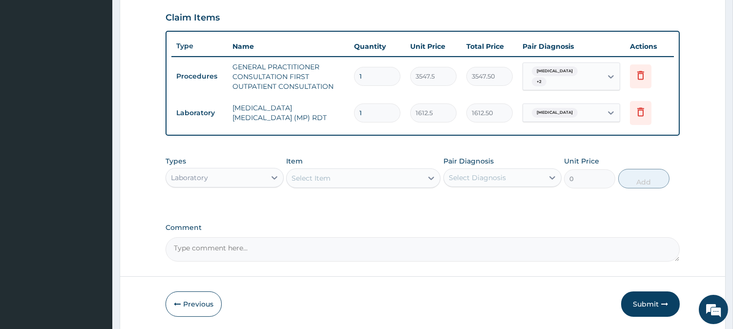
click at [402, 171] on div "Select Item" at bounding box center [354, 178] width 136 height 16
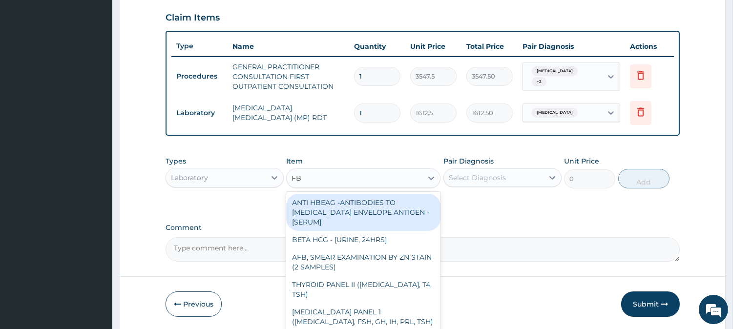
type input "FBC"
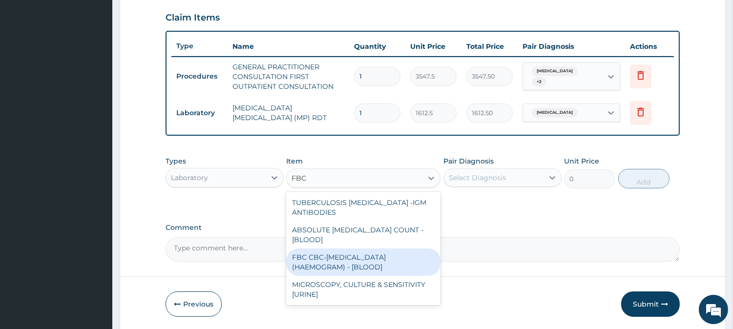
click at [393, 254] on div "FBC CBC-COMPLETE BLOOD COUNT (HAEMOGRAM) - [BLOOD]" at bounding box center [363, 261] width 154 height 27
type input "4300"
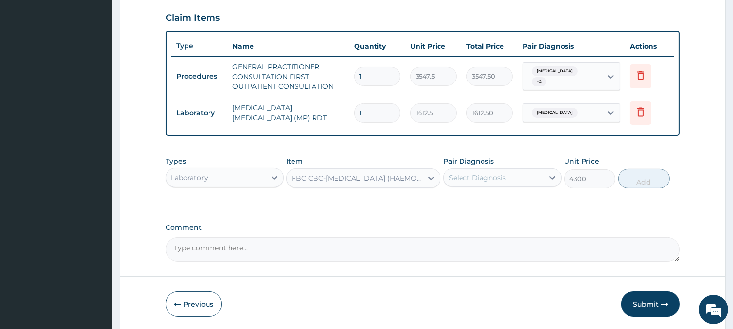
click at [515, 182] on div "Select Diagnosis" at bounding box center [494, 178] width 100 height 16
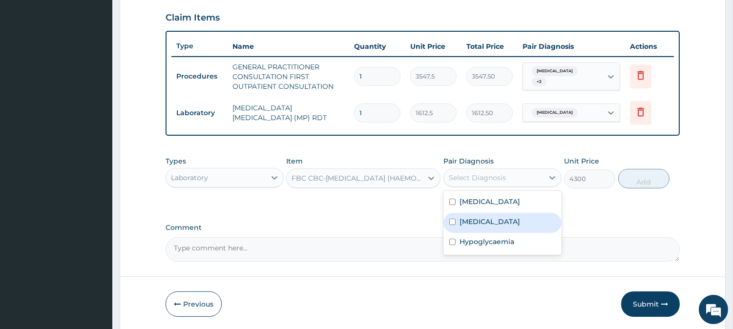
click at [495, 221] on div "Sepsis" at bounding box center [502, 223] width 118 height 20
checkbox input "true"
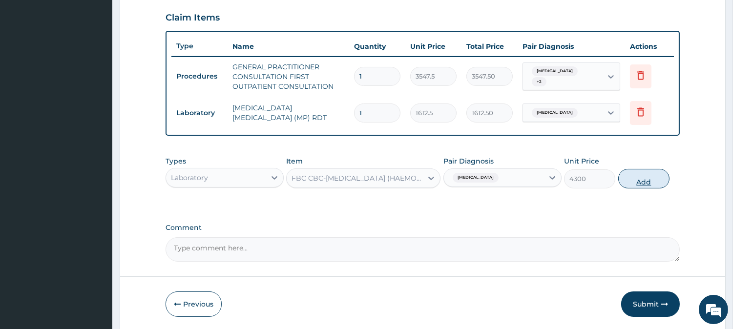
click at [649, 180] on button "Add" at bounding box center [643, 179] width 51 height 20
type input "0"
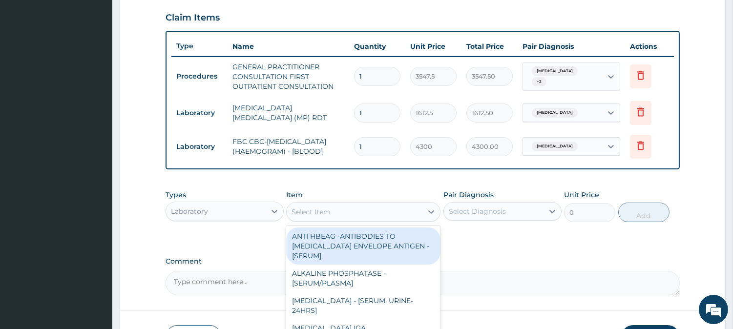
click at [330, 213] on div "Select Item" at bounding box center [354, 212] width 136 height 16
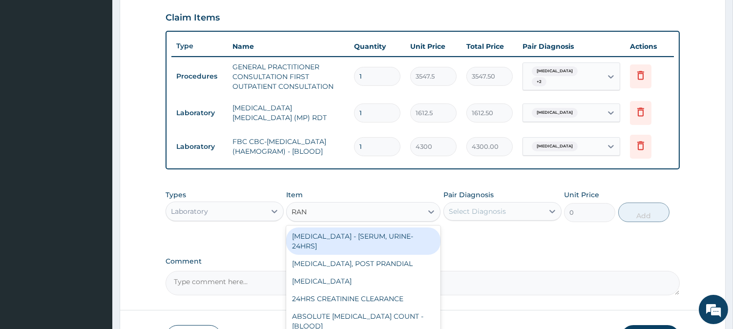
type input "RAND"
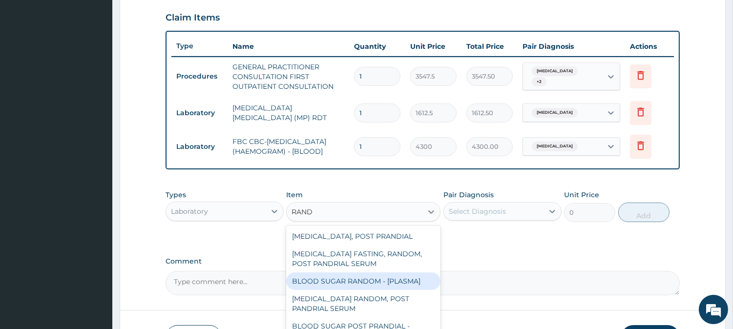
click at [334, 279] on div "BLOOD SUGAR RANDOM - [PLASMA]" at bounding box center [363, 281] width 154 height 18
type input "1290"
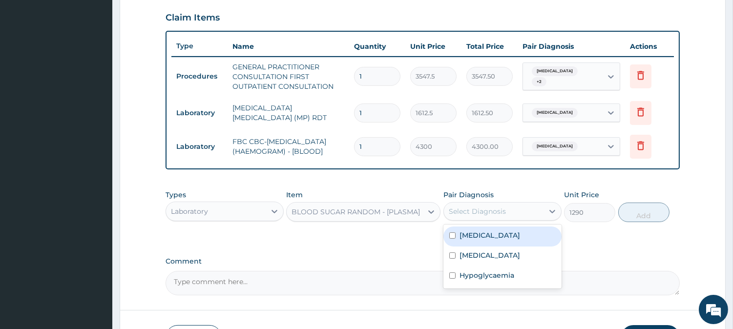
click at [459, 219] on div "Select Diagnosis" at bounding box center [494, 212] width 100 height 16
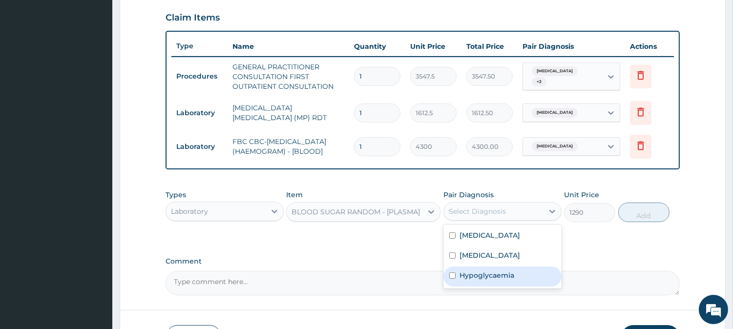
click at [461, 276] on label "Hypoglycaemia" at bounding box center [486, 275] width 55 height 10
checkbox input "true"
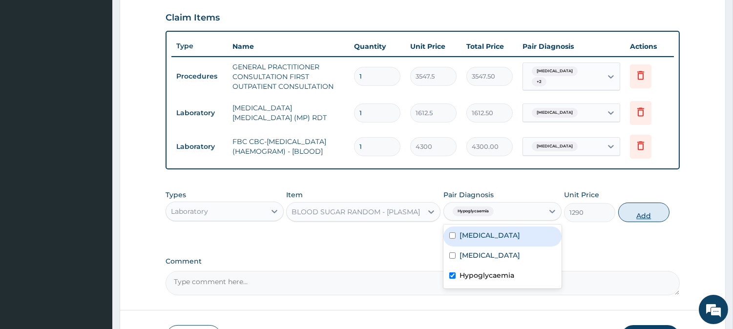
click at [641, 217] on button "Add" at bounding box center [643, 213] width 51 height 20
type input "0"
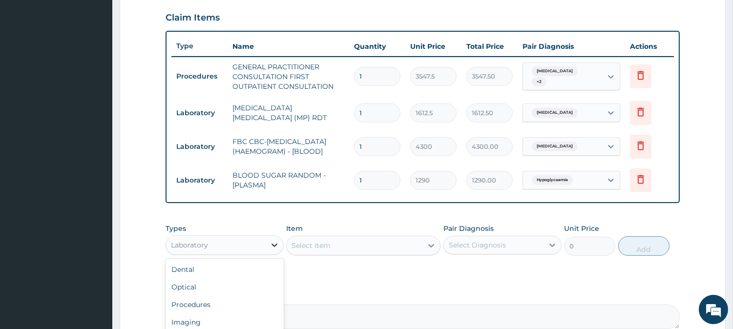
click at [268, 254] on div at bounding box center [274, 245] width 18 height 18
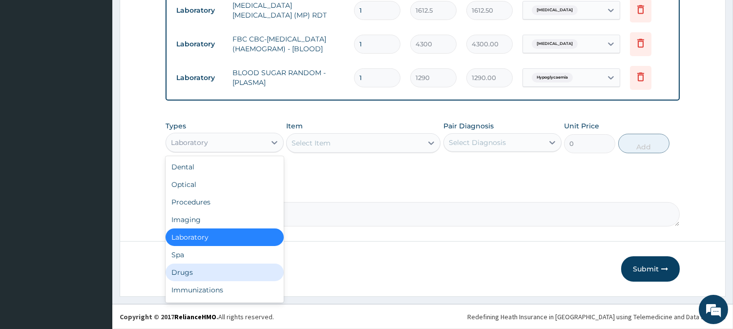
click at [231, 275] on div "Drugs" at bounding box center [224, 273] width 118 height 18
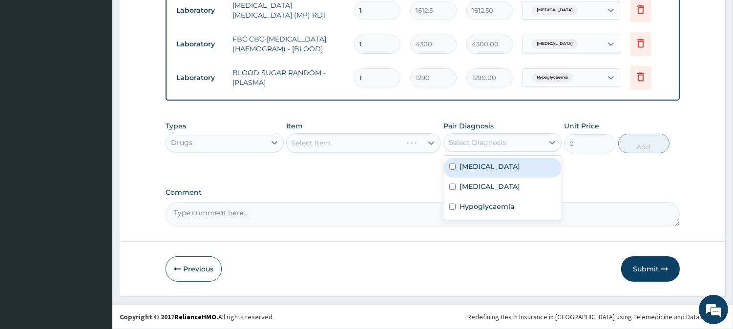
click at [472, 138] on div "Select Diagnosis" at bounding box center [477, 143] width 57 height 10
click at [480, 166] on label "Malaria" at bounding box center [489, 167] width 61 height 10
checkbox input "true"
click at [404, 146] on div "Select Item" at bounding box center [354, 143] width 136 height 16
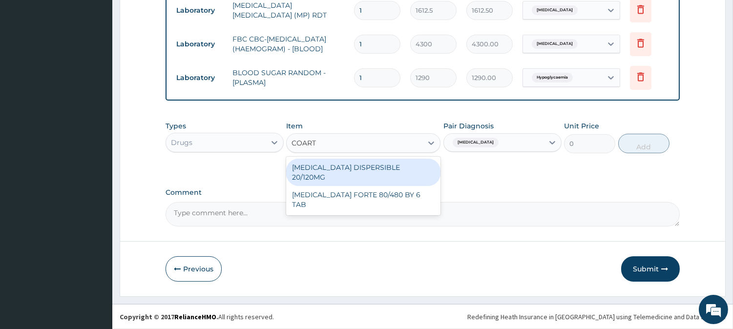
type input "COARTE"
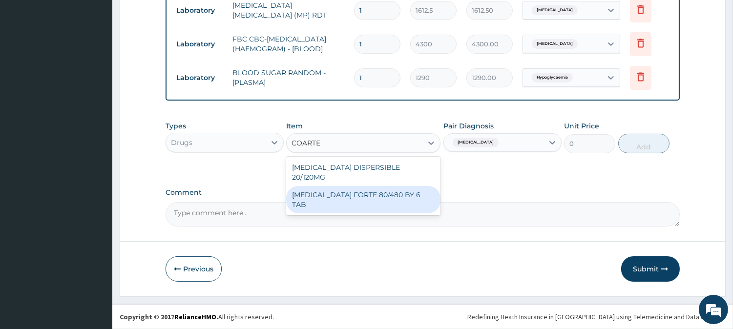
click at [404, 186] on div "COARTEM FORTE 80/480 BY 6 TAB" at bounding box center [363, 199] width 154 height 27
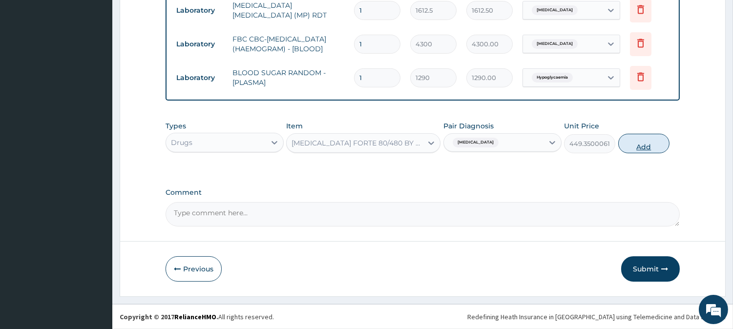
click at [641, 145] on button "Add" at bounding box center [643, 144] width 51 height 20
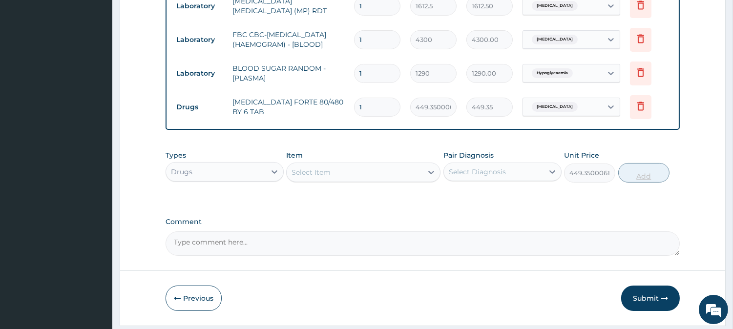
type input "0"
type input "0.00"
type input "6"
type input "2696.10"
type input "6"
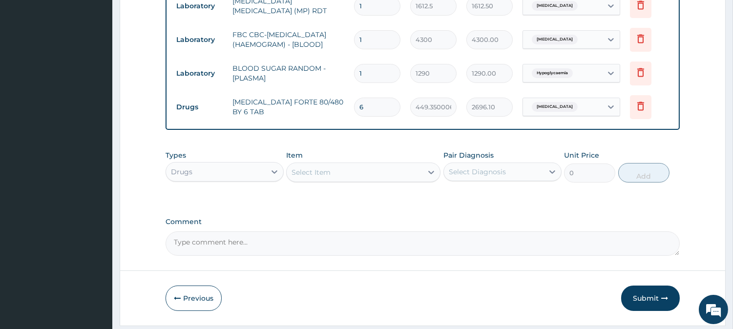
click at [378, 180] on div "Select Item" at bounding box center [354, 172] width 136 height 16
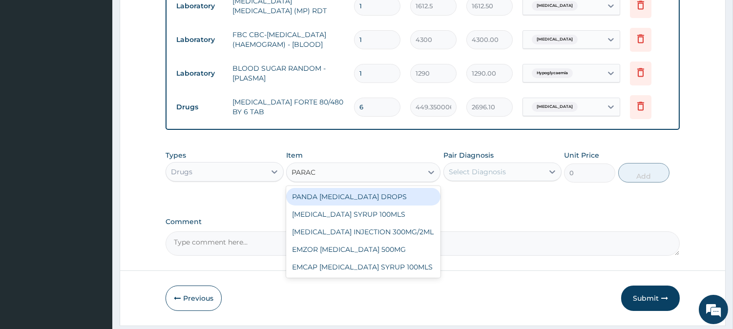
type input "PARACE"
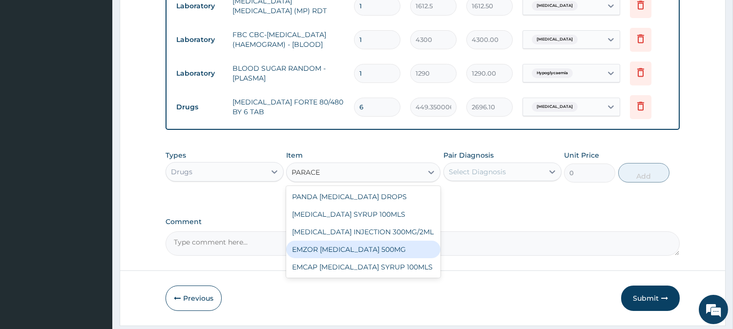
click at [384, 256] on div "EMZOR PARACETAMOL 500MG" at bounding box center [363, 250] width 154 height 18
type input "23.64999961853027"
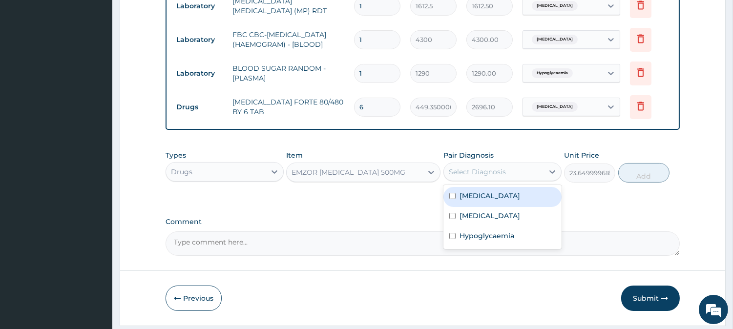
click at [526, 178] on div "Select Diagnosis" at bounding box center [494, 172] width 100 height 16
click at [515, 205] on div "Malaria" at bounding box center [502, 197] width 118 height 20
checkbox input "true"
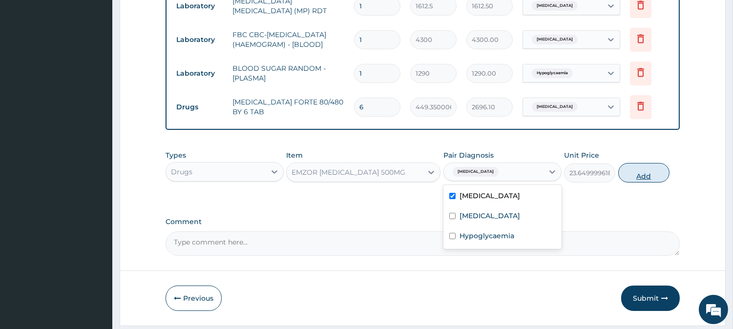
click at [646, 183] on button "Add" at bounding box center [643, 173] width 51 height 20
type input "0"
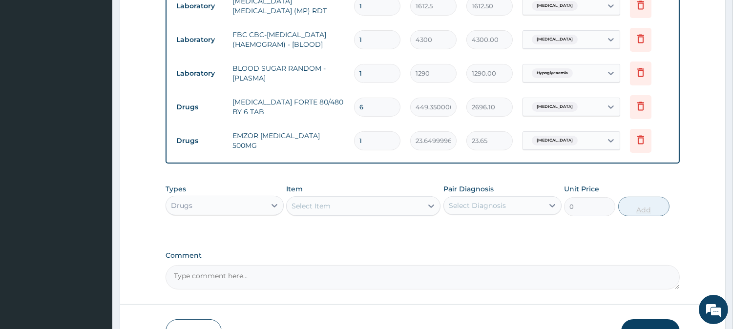
type input "18"
type input "425.70"
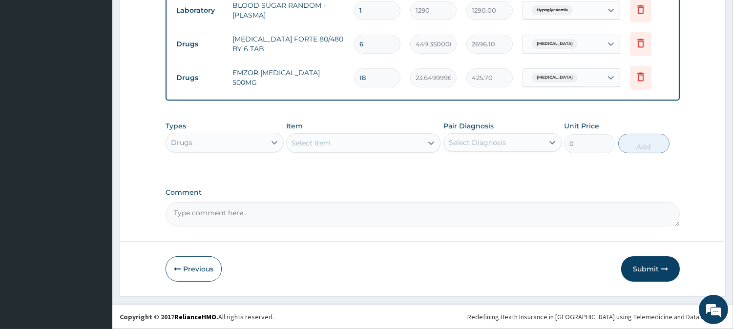
scroll to position [508, 0]
type input "18"
click at [645, 267] on button "Submit" at bounding box center [650, 268] width 59 height 25
